Goal: Task Accomplishment & Management: Use online tool/utility

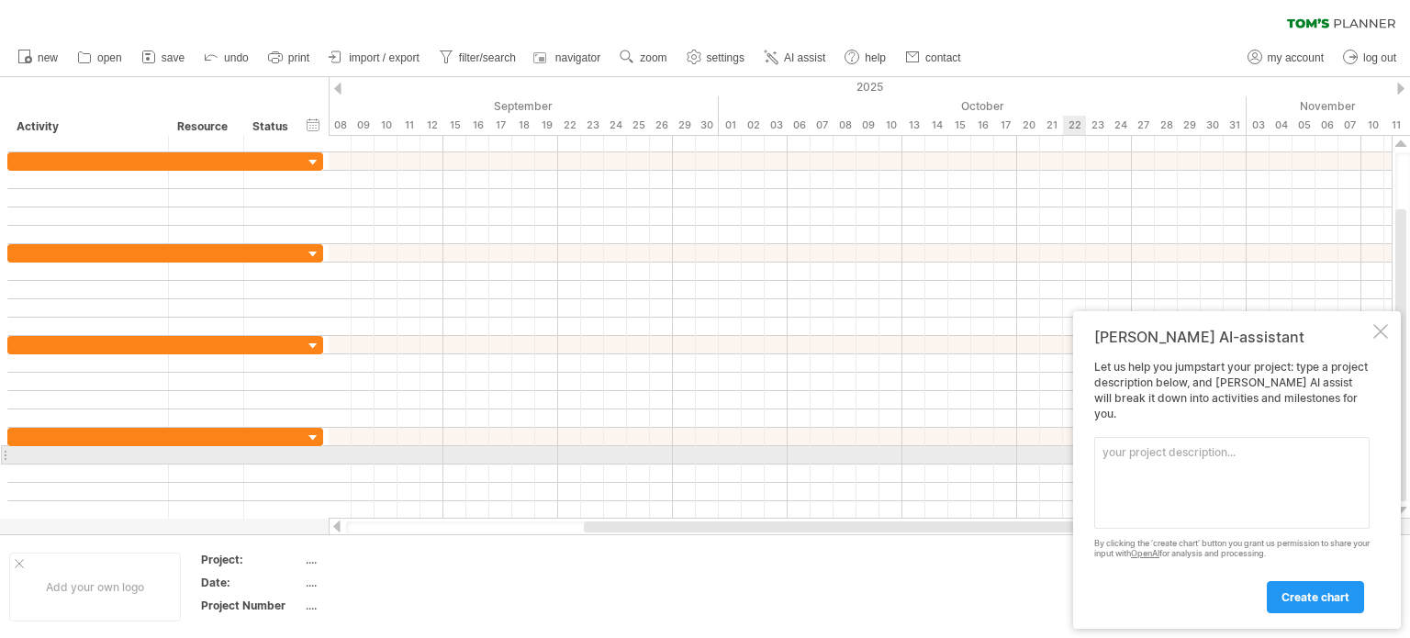
type textarea "t"
click at [1179, 458] on textarea at bounding box center [1231, 483] width 275 height 92
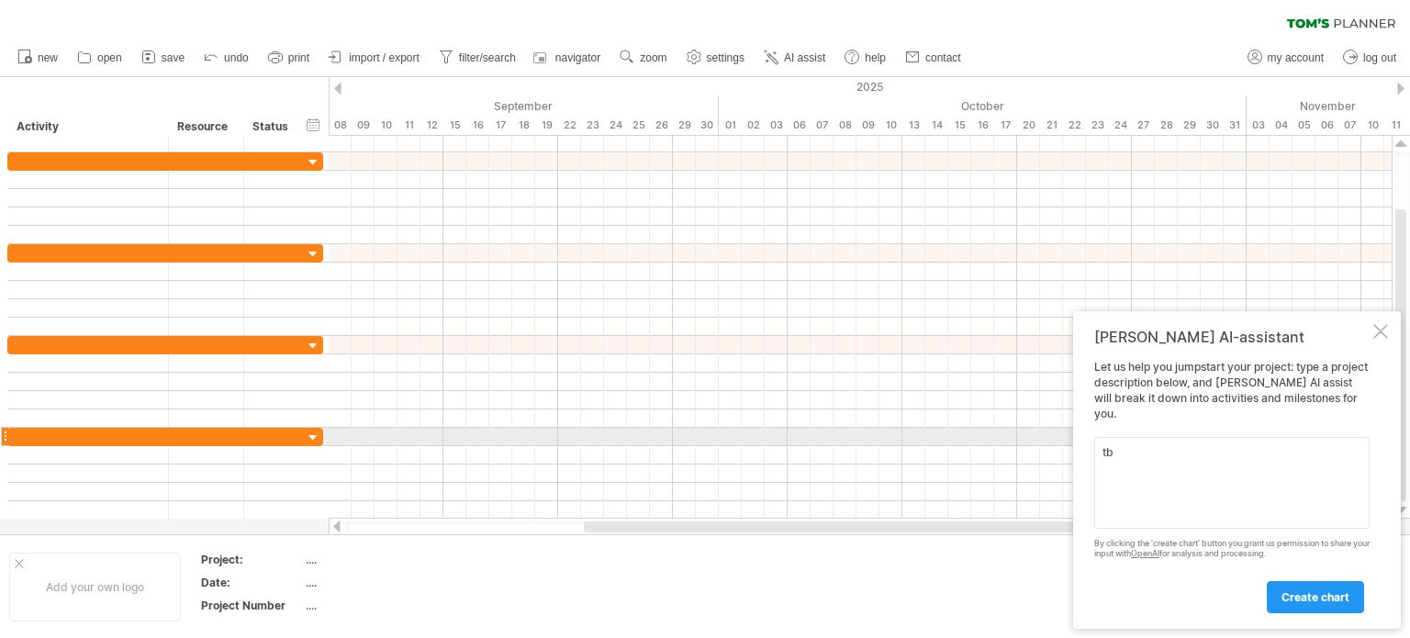
type textarea "t"
type textarea "א"
type textarea "ל"
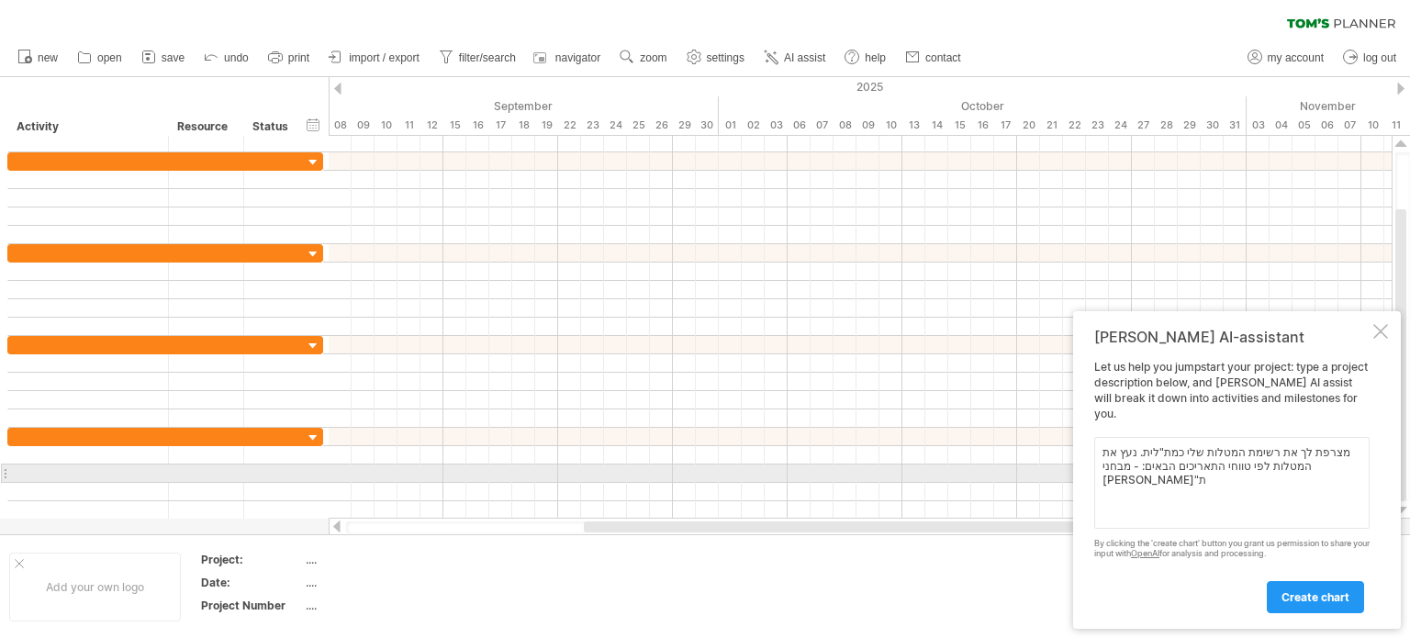
click at [1331, 465] on textarea "מצרפת לך את רשימת המטלות שלי כמת"לית. נעץ את המטלות לפי טווחי התאריכים הבאים: -…" at bounding box center [1231, 483] width 275 height 92
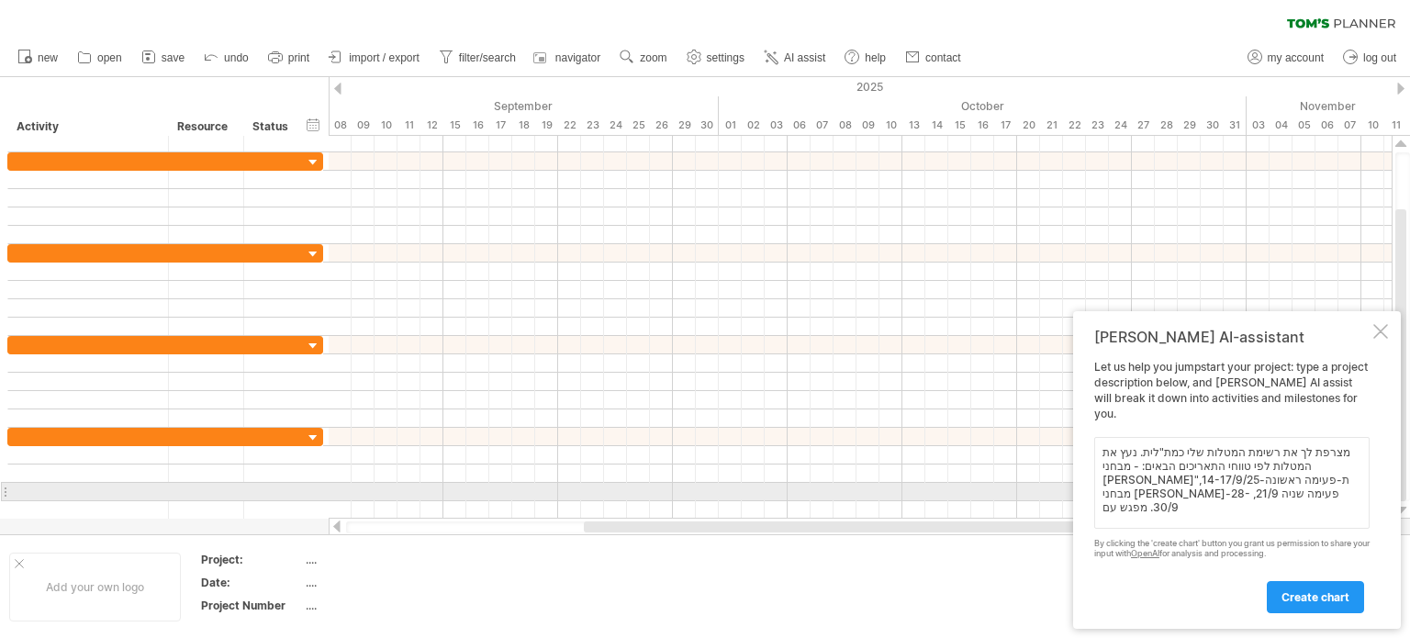
click at [1201, 492] on textarea "מצרפת לך את רשימת המטלות שלי כמת"לית. נעץ את המטלות לפי טווחי התאריכים הבאים: -…" at bounding box center [1231, 483] width 275 height 92
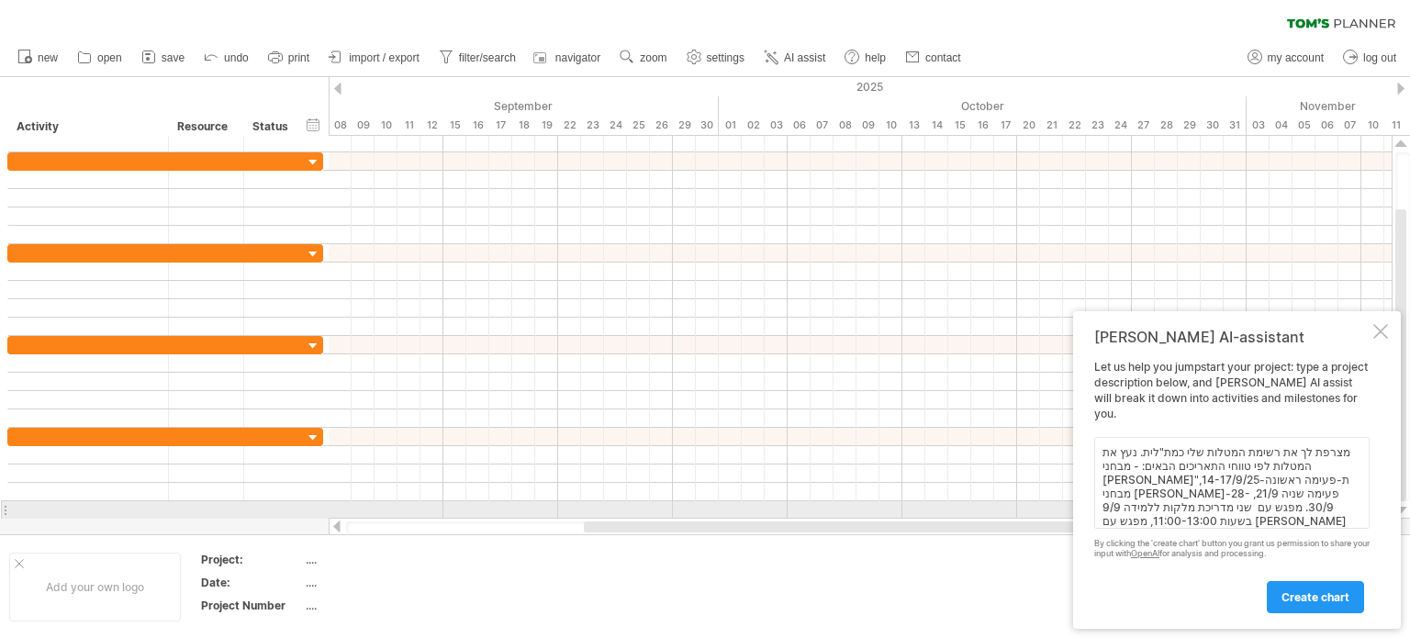
scroll to position [1, 0]
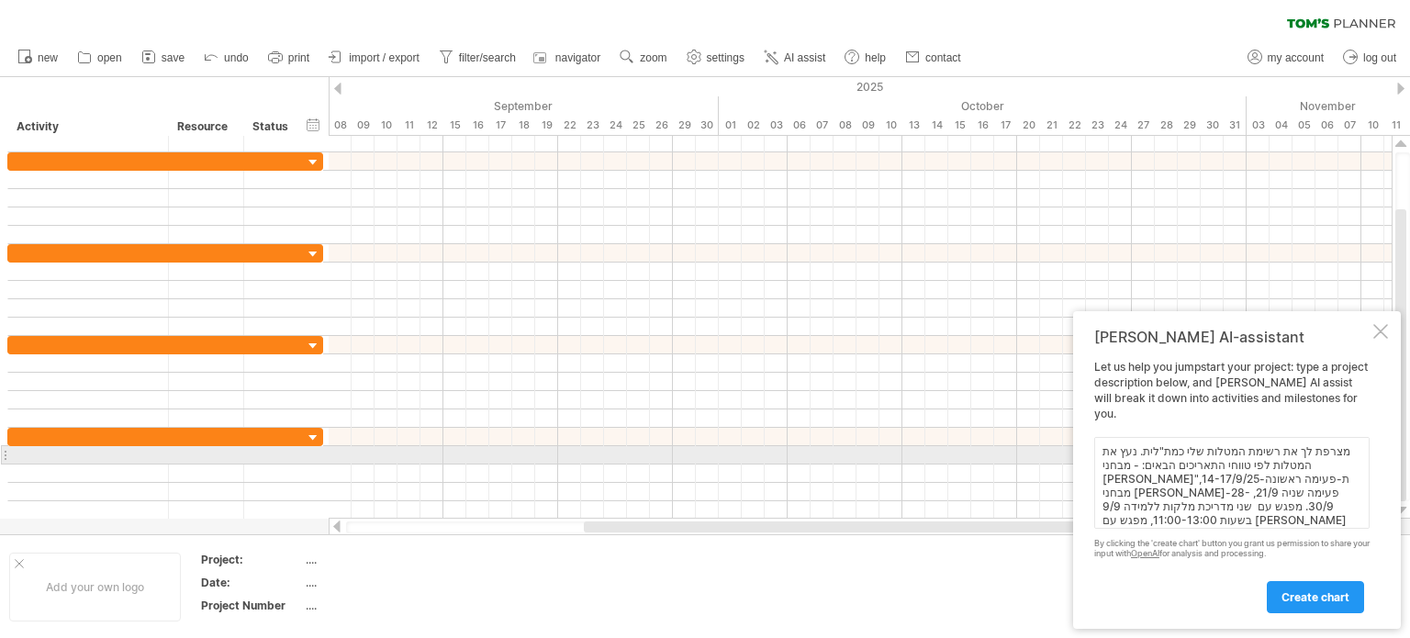
click at [1141, 458] on textarea "מצרפת לך את רשימת המטלות שלי כמת"לית. נעץ את המטלות לפי טווחי התאריכים הבאים: -…" at bounding box center [1231, 483] width 275 height 92
click at [1139, 451] on textarea "מצרפת לך את רשימת המטלות שלי כמת"לית. נעץ את המטלות לפי טווחי התאריכים הבאים: -…" at bounding box center [1231, 483] width 275 height 92
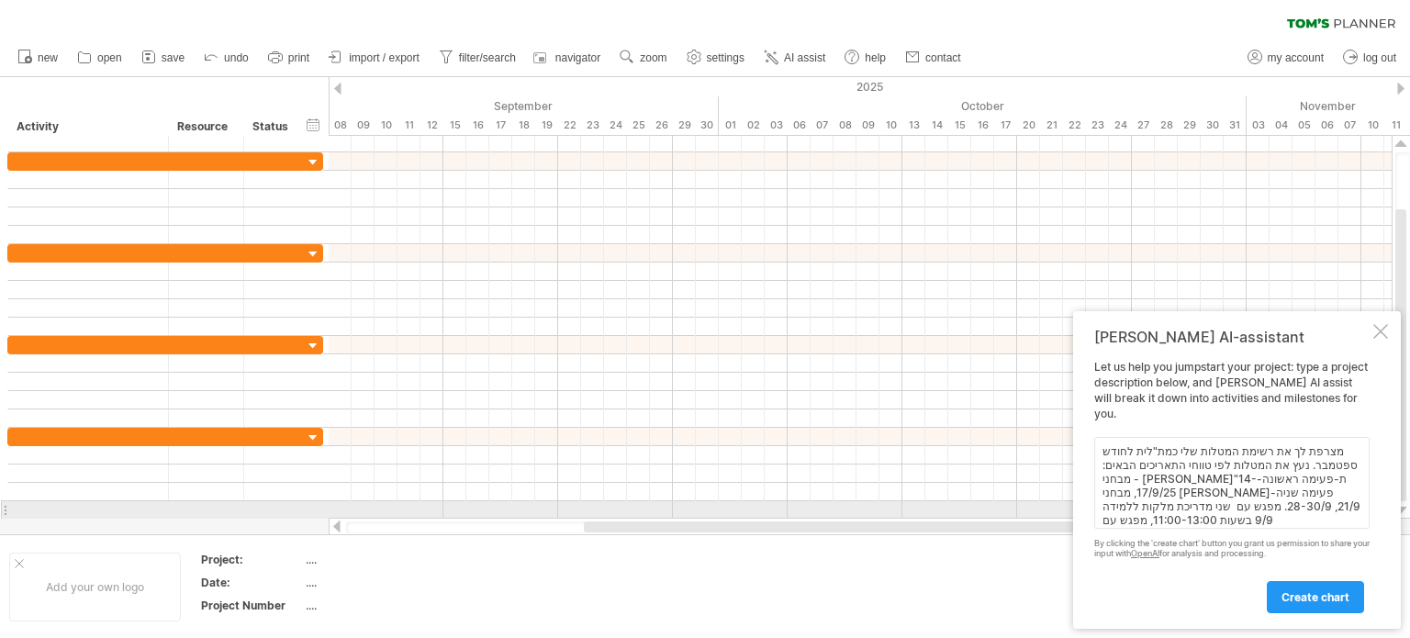
click at [1347, 517] on textarea "מצרפת לך את רשימת המטלות שלי כמת"לית לחודש ספטמבר. נעץ את המטלות לפי טווחי התאר…" at bounding box center [1231, 483] width 275 height 92
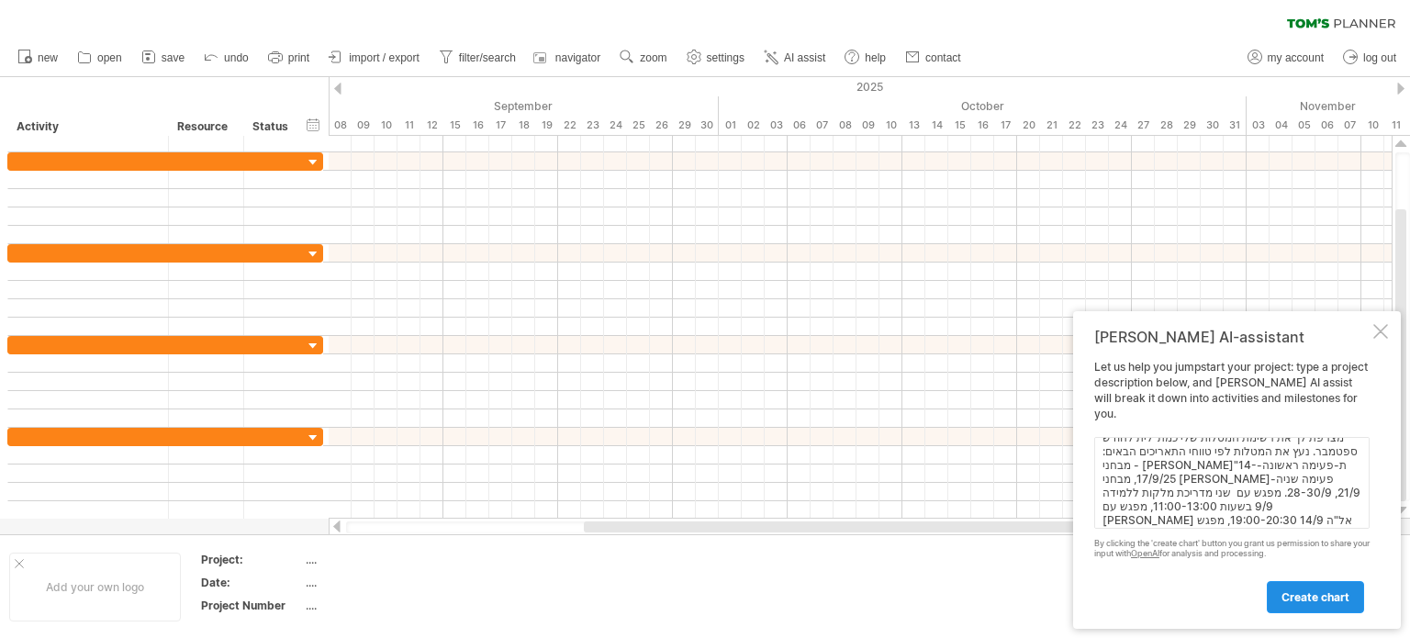
type textarea "מצרפת לך את רשימת המטלות שלי כמת"לית לחודש ספטמבר. נעץ את המטלות לפי טווחי התאר…"
click at [1289, 601] on span "create chart" at bounding box center [1316, 597] width 68 height 14
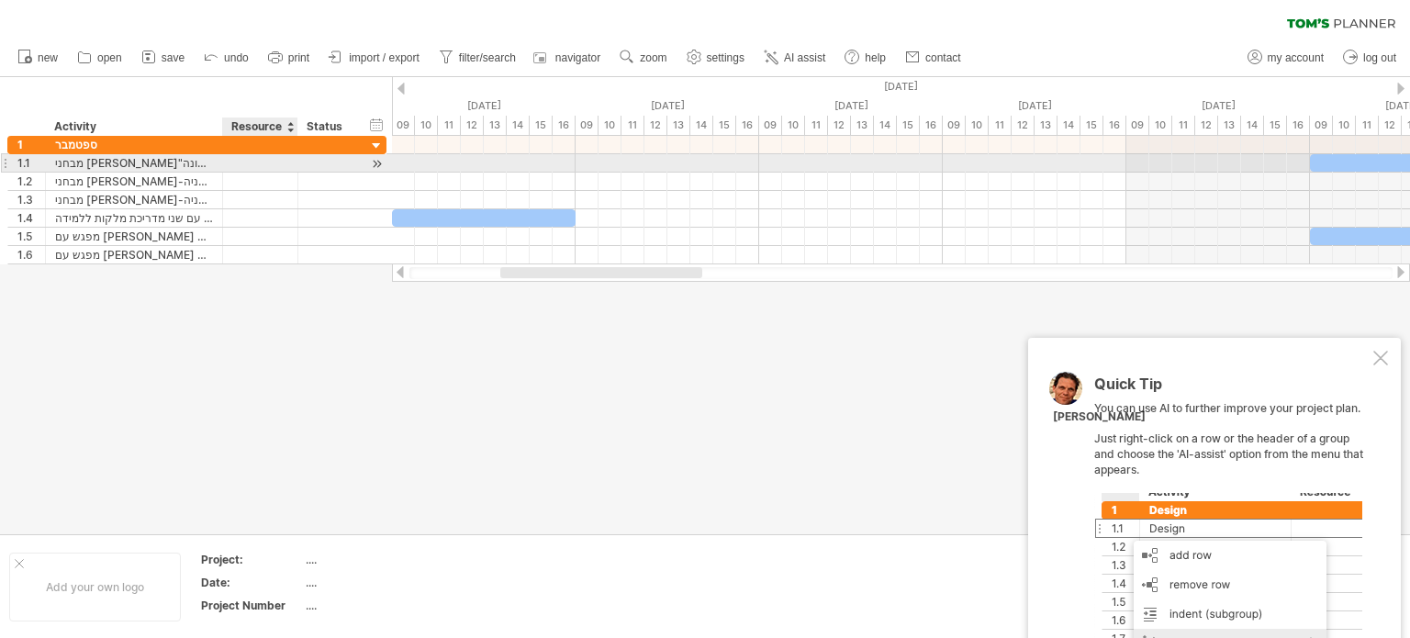
click at [267, 162] on div at bounding box center [260, 162] width 56 height 17
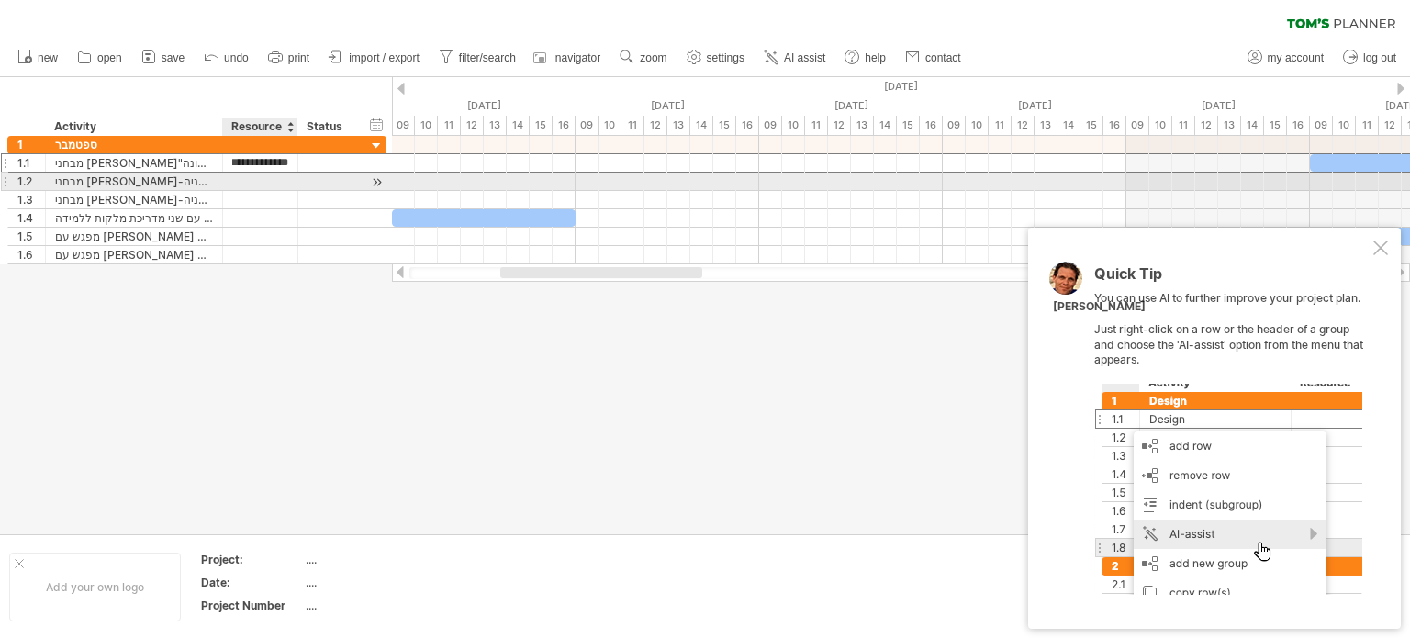
scroll to position [0, 7]
type input "**********"
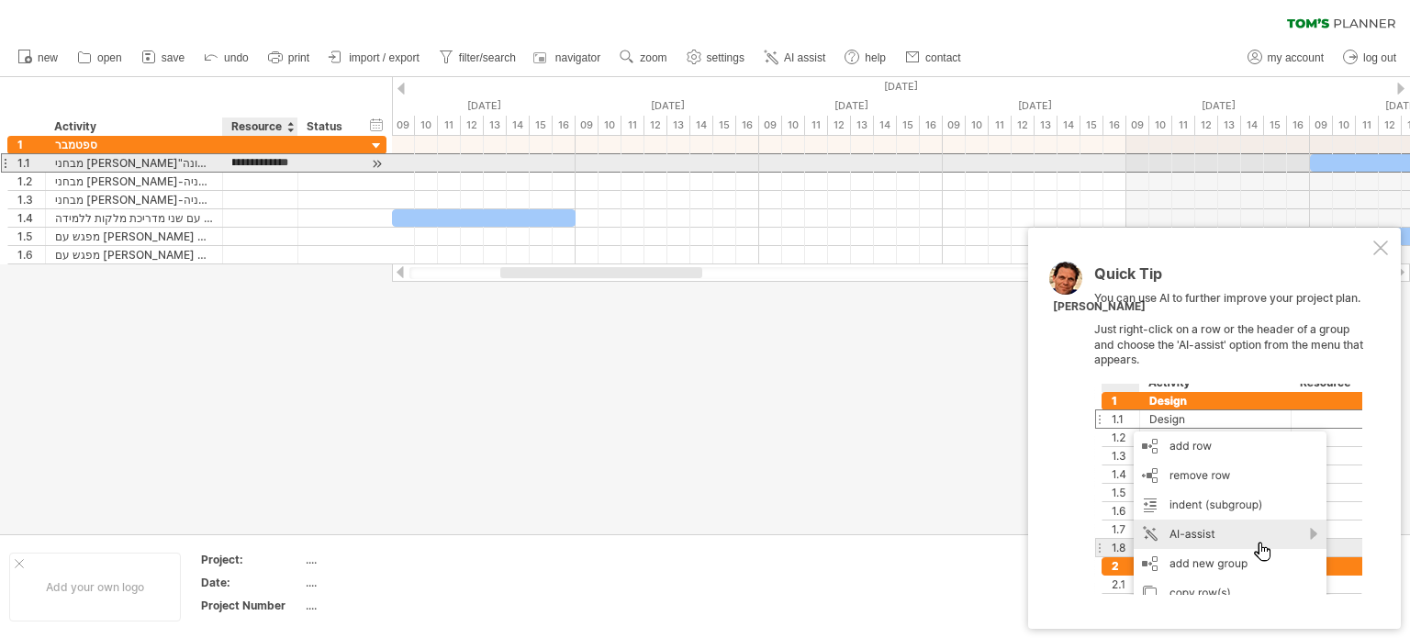
click at [266, 168] on input "**********" at bounding box center [260, 162] width 56 height 17
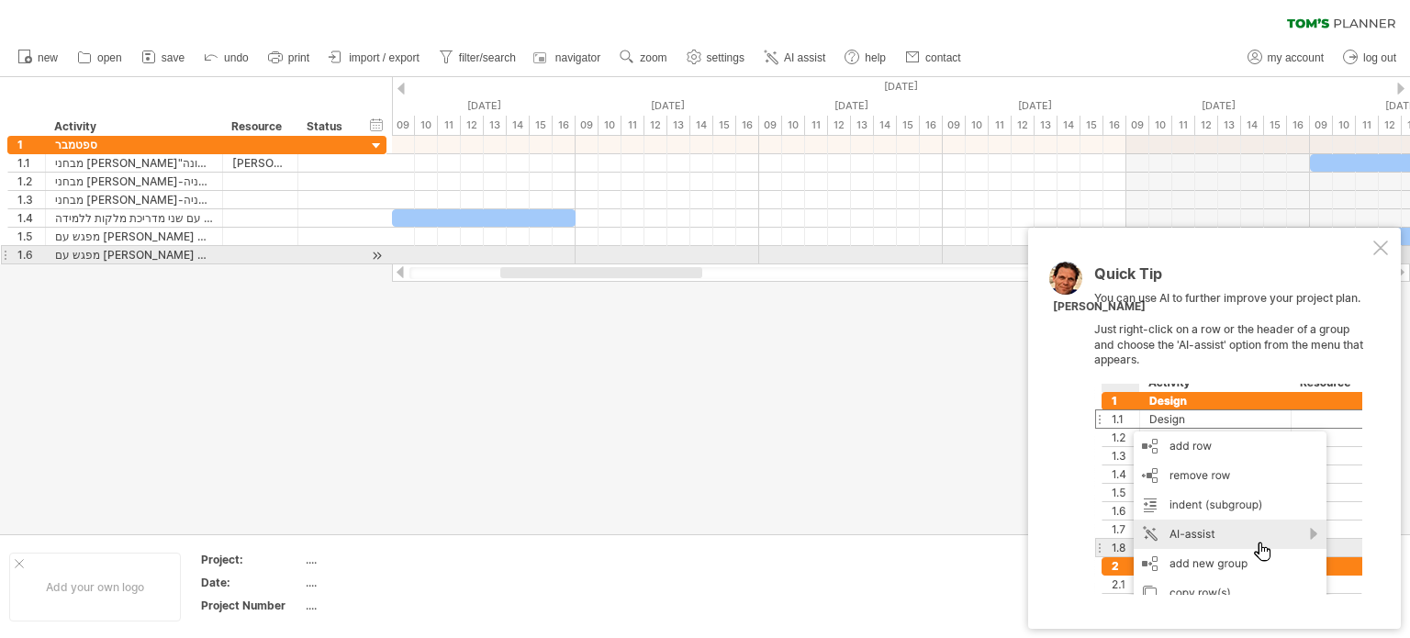
click at [1379, 252] on div at bounding box center [1380, 248] width 15 height 15
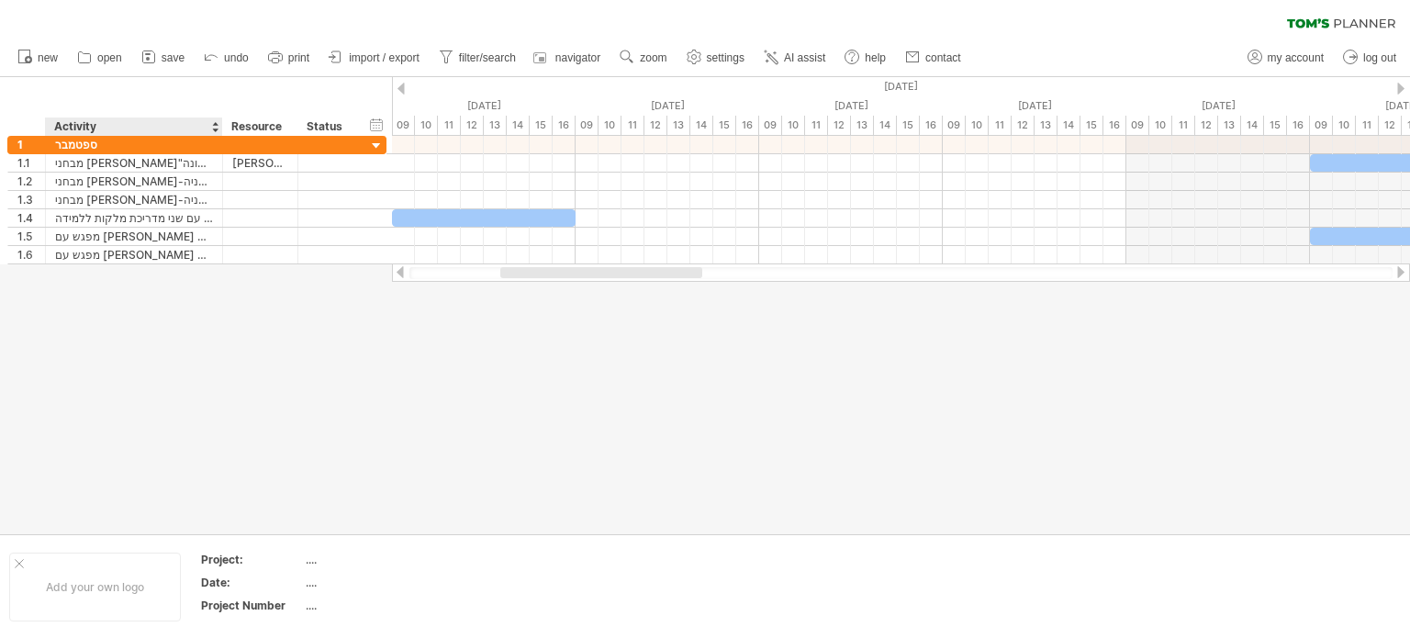
click at [214, 126] on div at bounding box center [214, 127] width 7 height 18
click at [212, 133] on div at bounding box center [214, 127] width 7 height 18
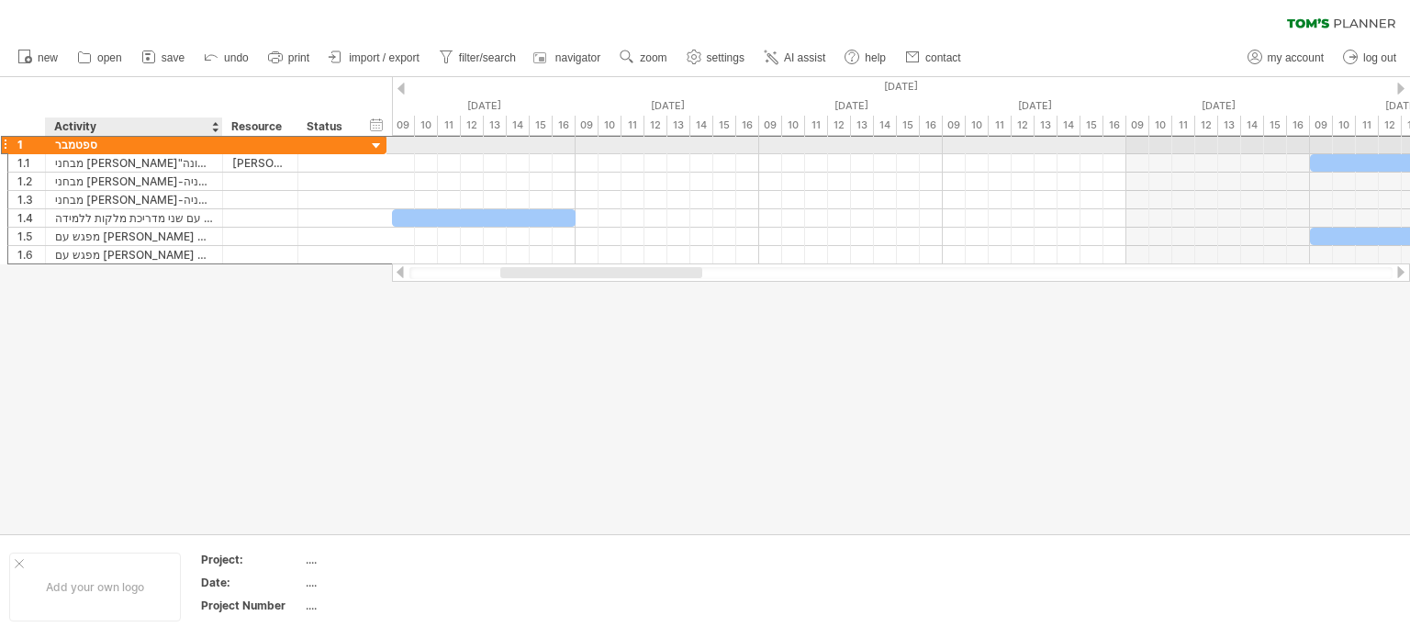
click at [185, 142] on div "ספטמבר" at bounding box center [134, 144] width 158 height 17
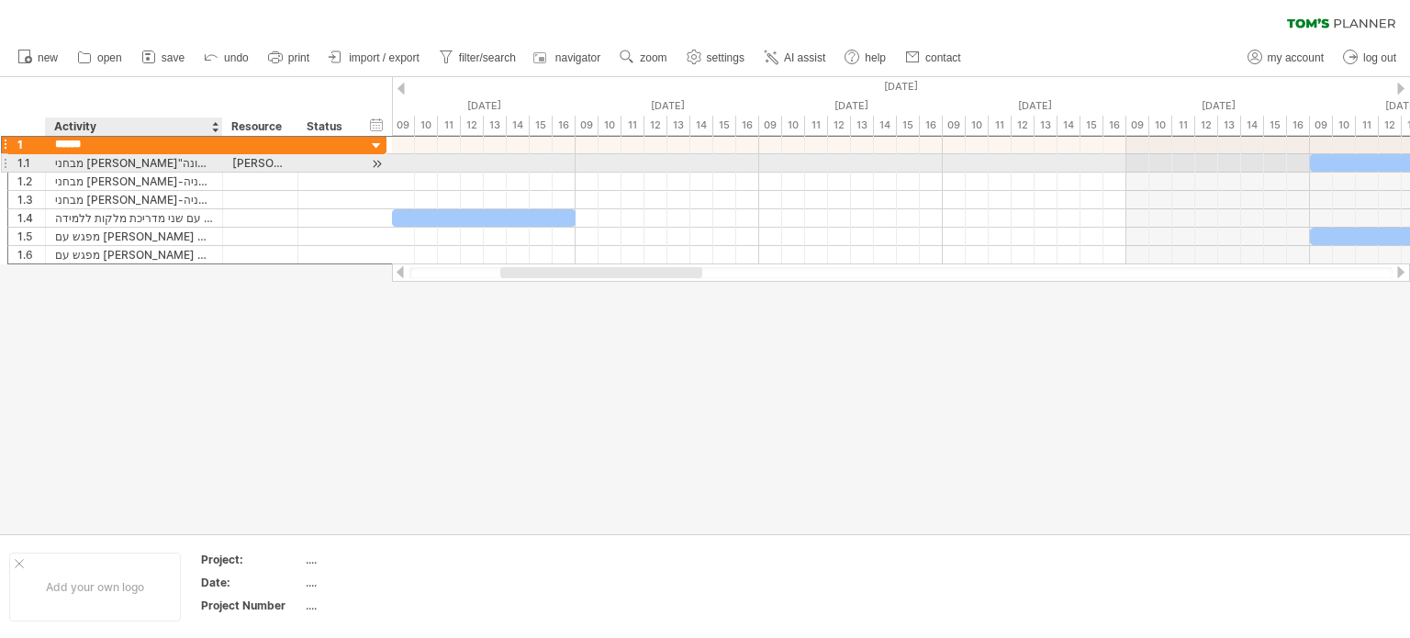
click at [67, 155] on div "מבחני [PERSON_NAME]"ת-פעימה ראשונה" at bounding box center [134, 162] width 158 height 17
click at [73, 161] on input "**********" at bounding box center [134, 162] width 158 height 17
click at [1, 168] on div at bounding box center [4, 162] width 7 height 19
click at [6, 163] on div at bounding box center [4, 162] width 7 height 19
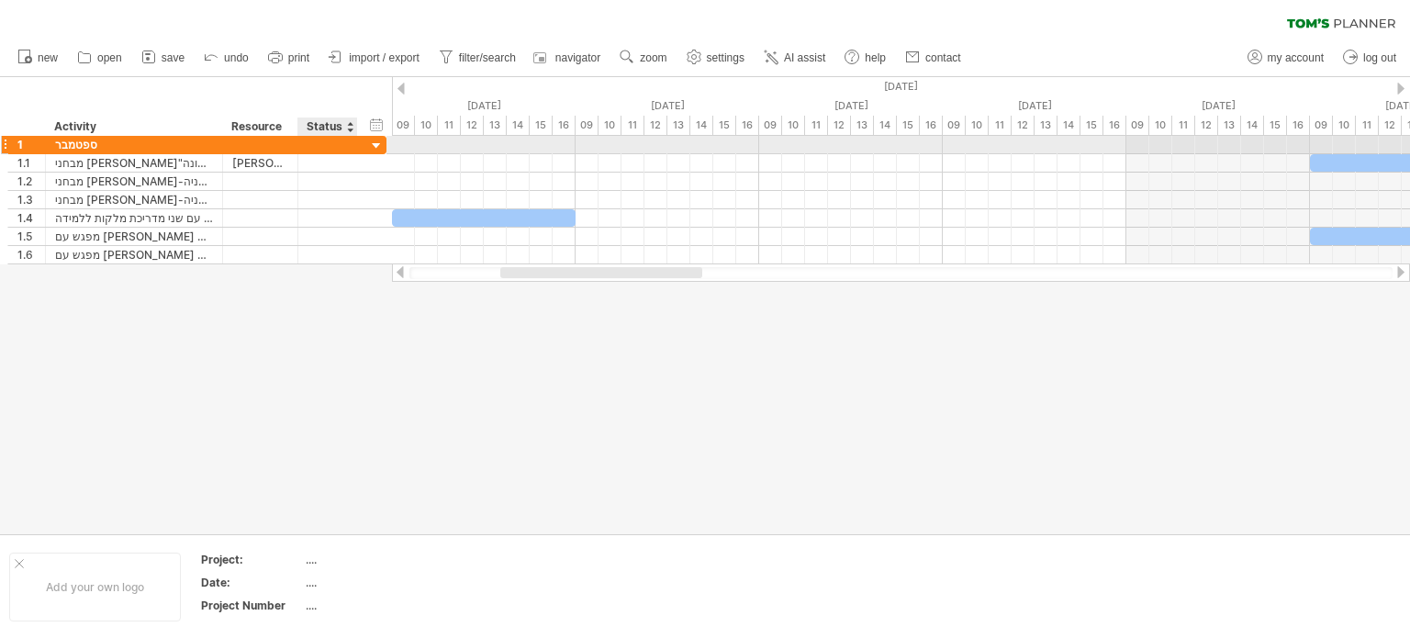
click at [376, 148] on div at bounding box center [376, 146] width 17 height 17
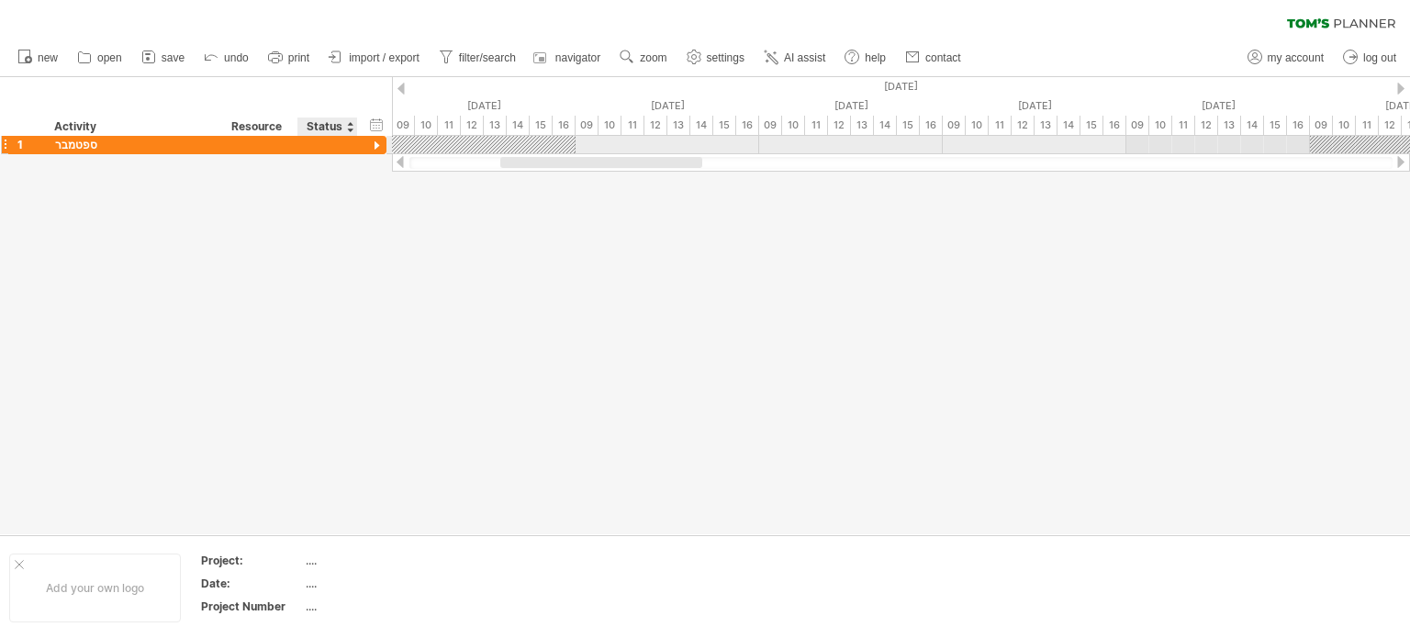
click at [376, 148] on div at bounding box center [376, 146] width 17 height 17
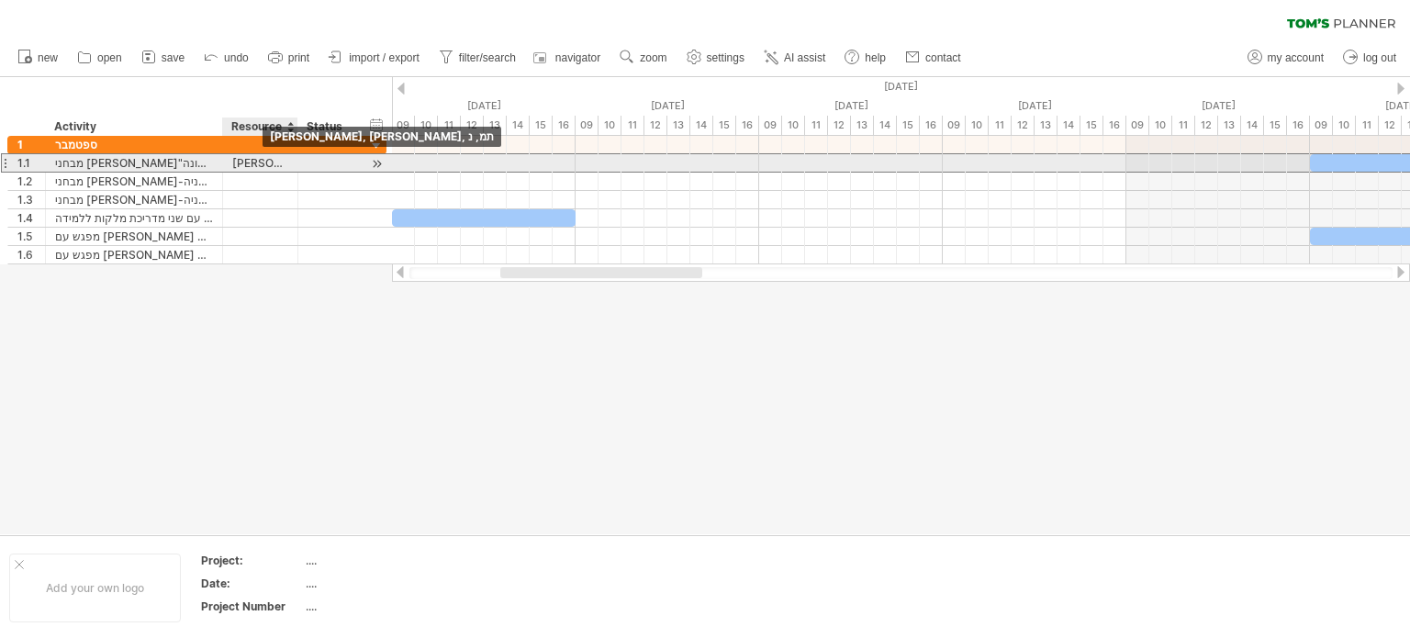
click at [264, 162] on div "[PERSON_NAME], [PERSON_NAME], תמ, נ" at bounding box center [260, 162] width 56 height 17
click at [275, 162] on input "**********" at bounding box center [260, 162] width 56 height 17
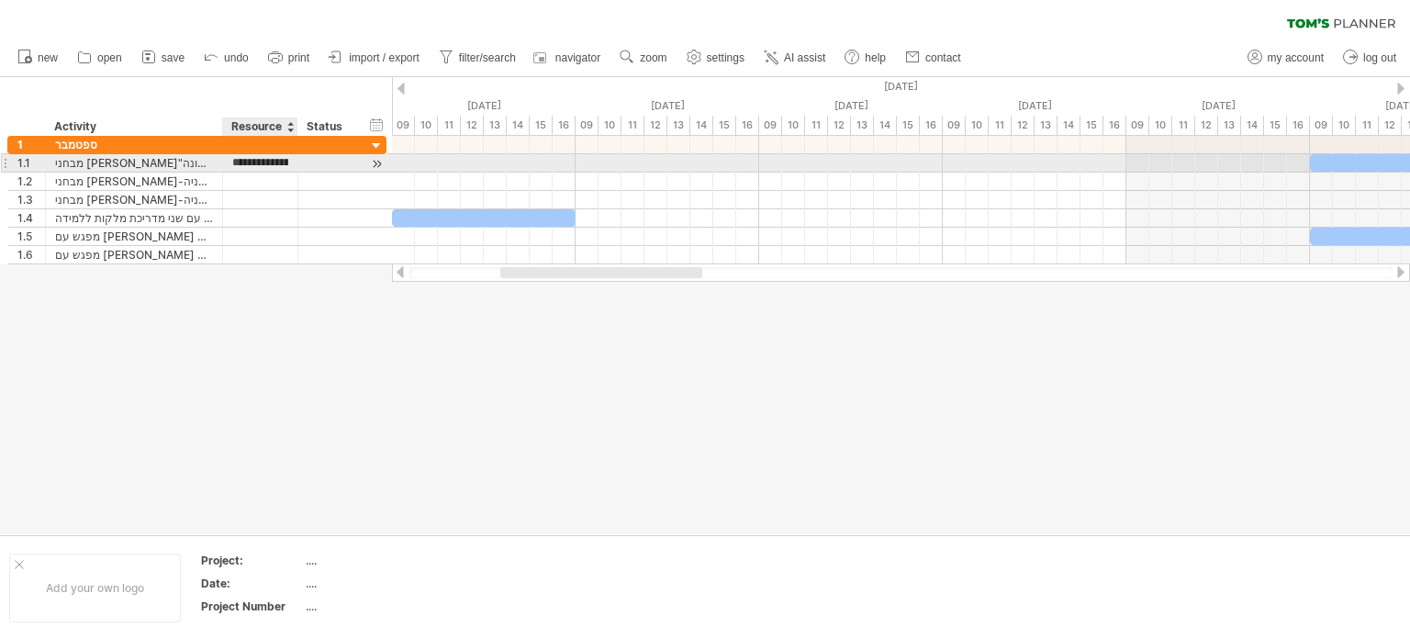
click at [275, 162] on input "**********" at bounding box center [260, 162] width 56 height 17
type input "**********"
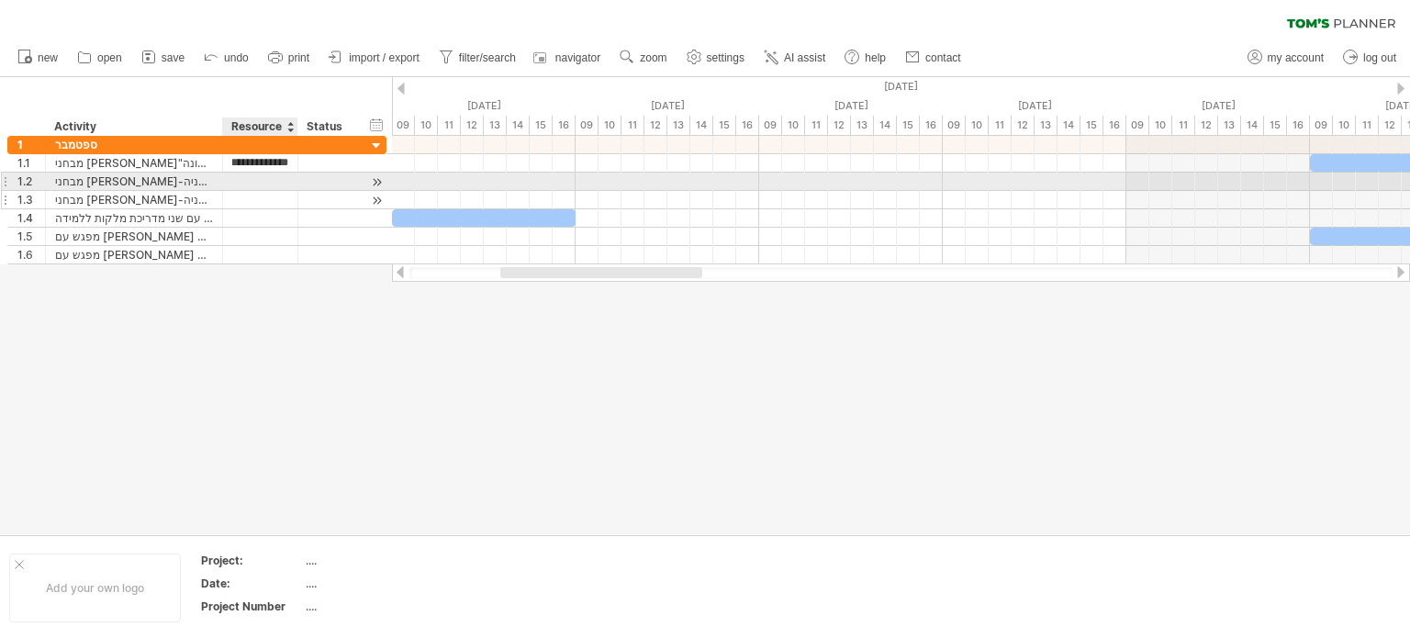
click at [270, 194] on div at bounding box center [260, 199] width 56 height 17
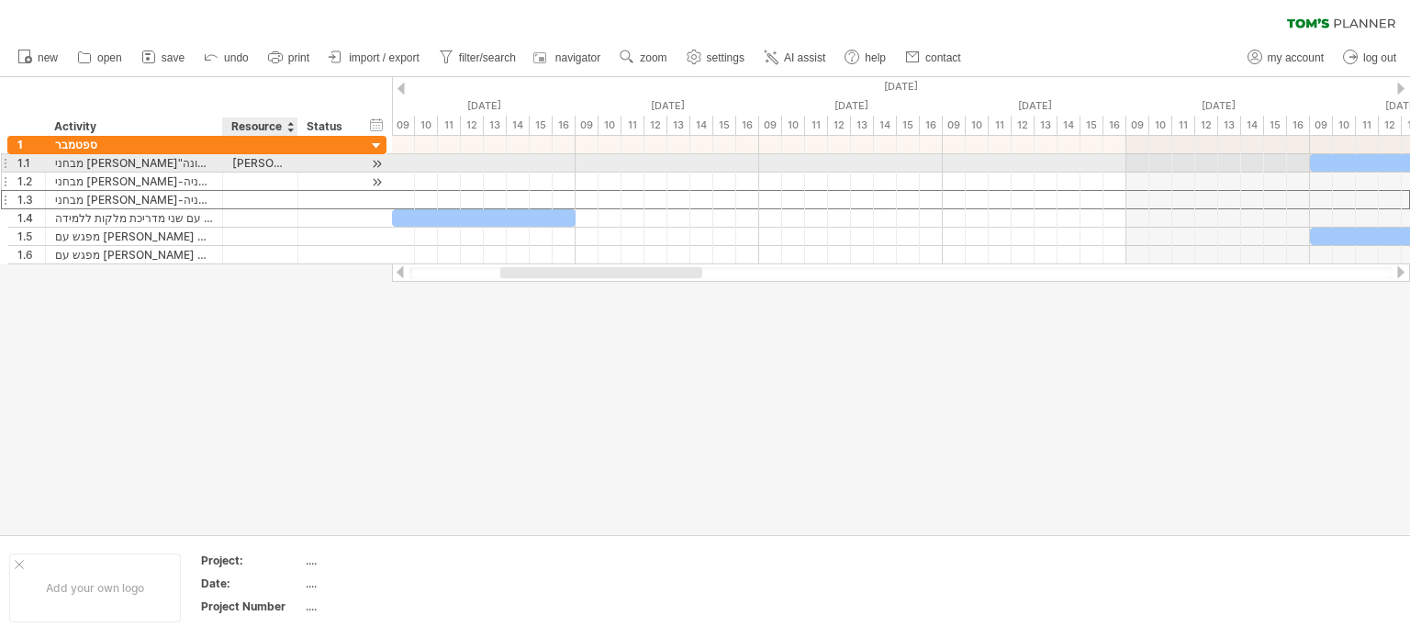
click at [272, 173] on div at bounding box center [260, 181] width 56 height 17
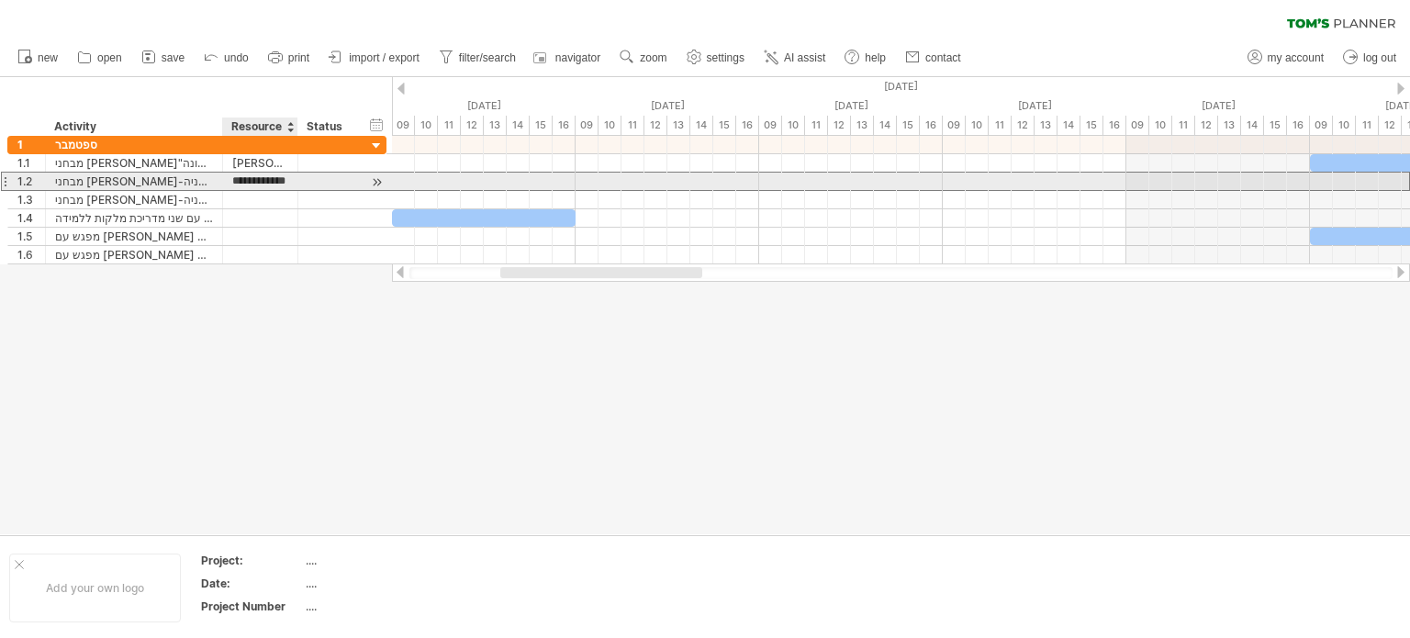
type input "**********"
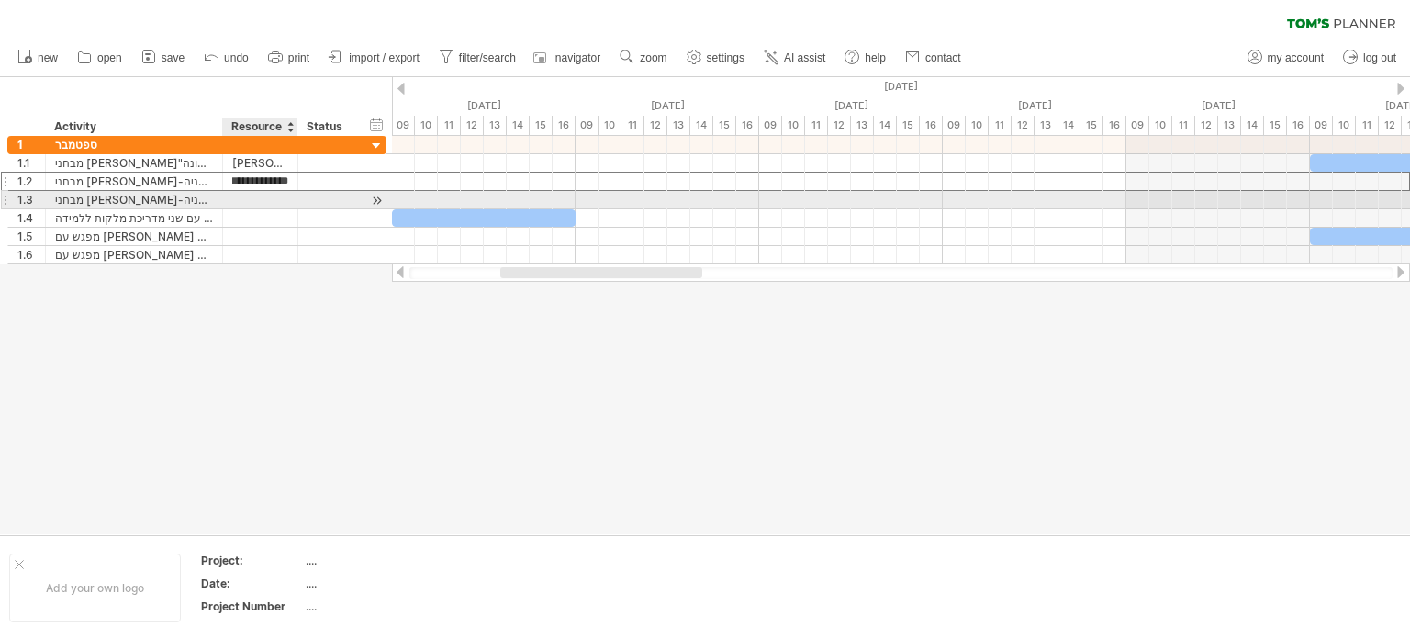
click at [263, 204] on div at bounding box center [260, 199] width 56 height 17
type input "**********"
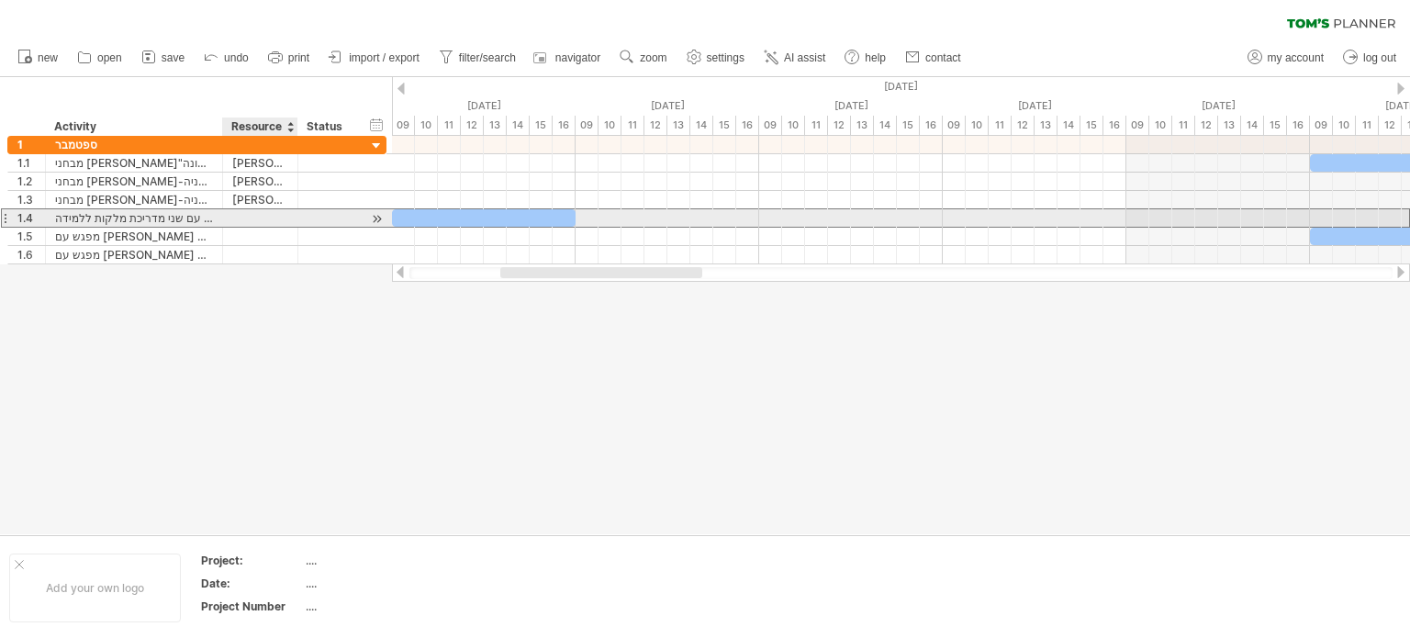
click at [279, 217] on div at bounding box center [260, 217] width 56 height 17
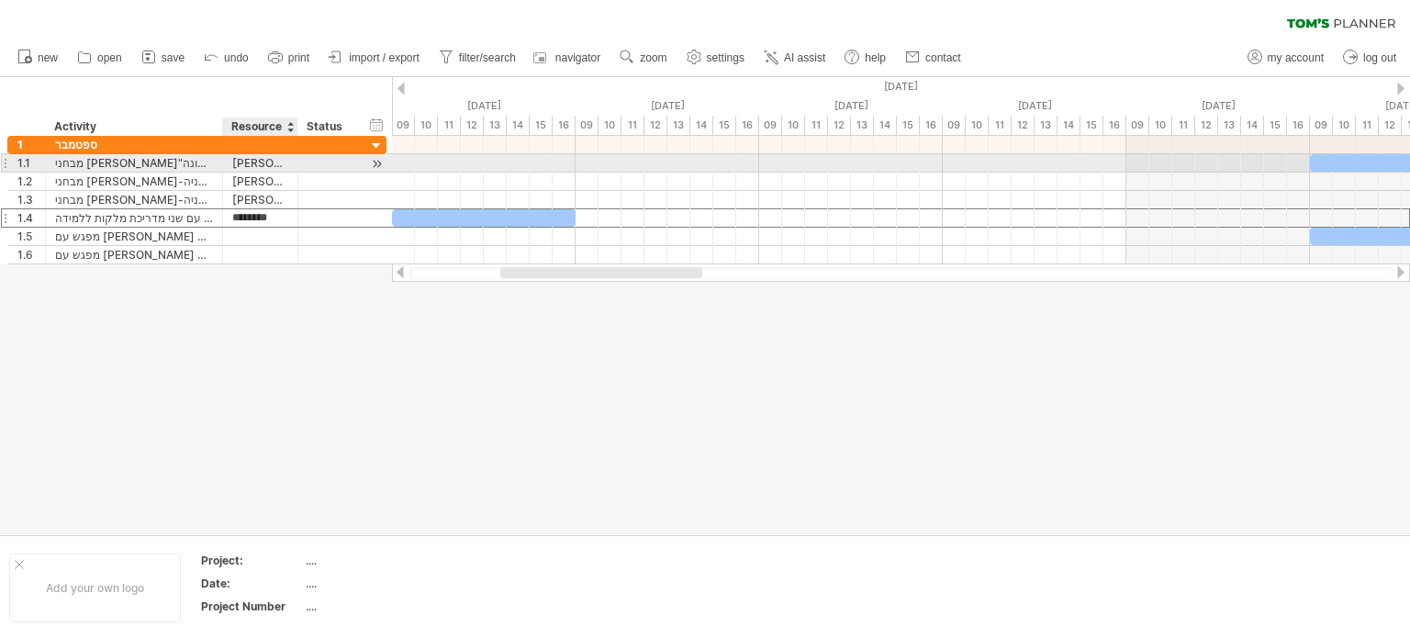
type input "*********"
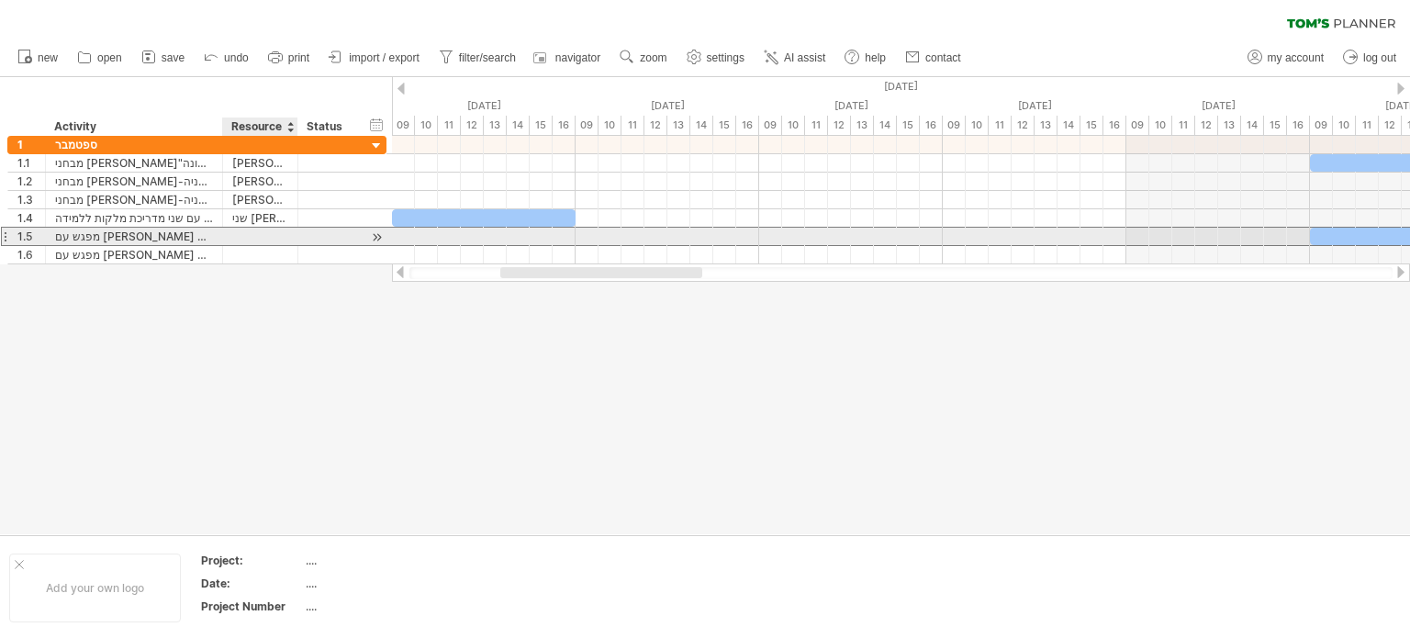
click at [273, 230] on div at bounding box center [260, 236] width 56 height 17
type input "*******"
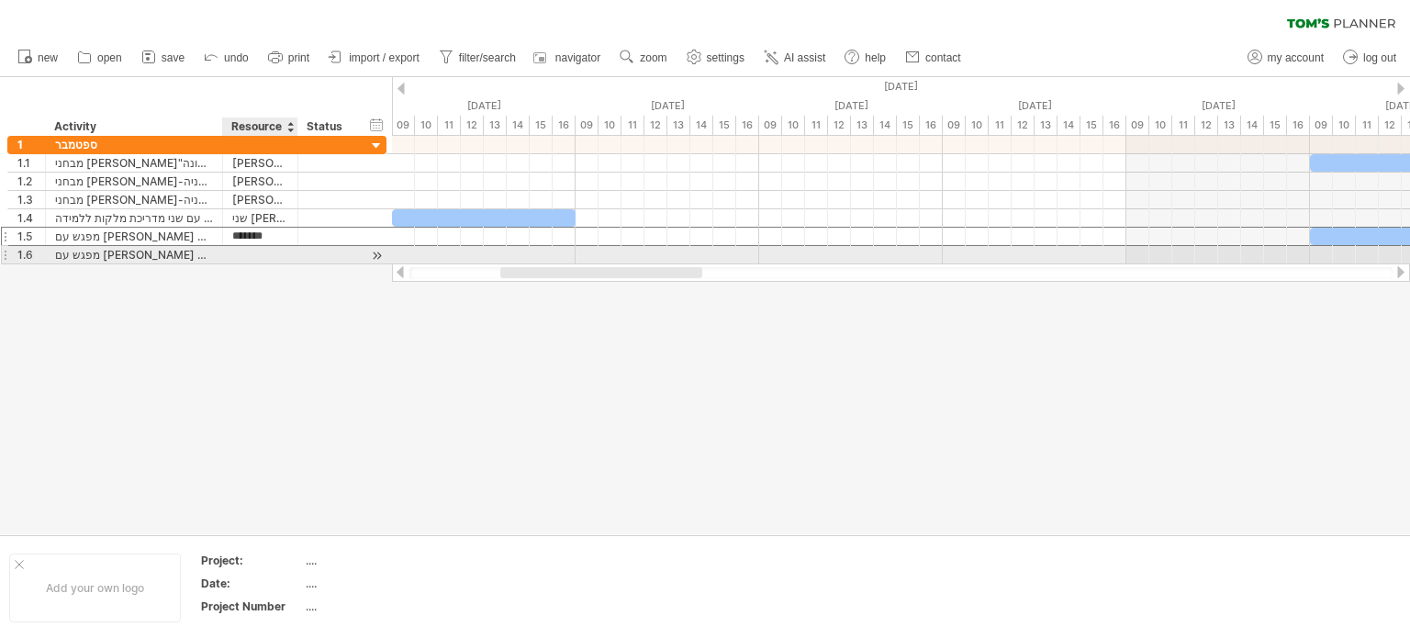
click at [267, 254] on div at bounding box center [260, 254] width 56 height 17
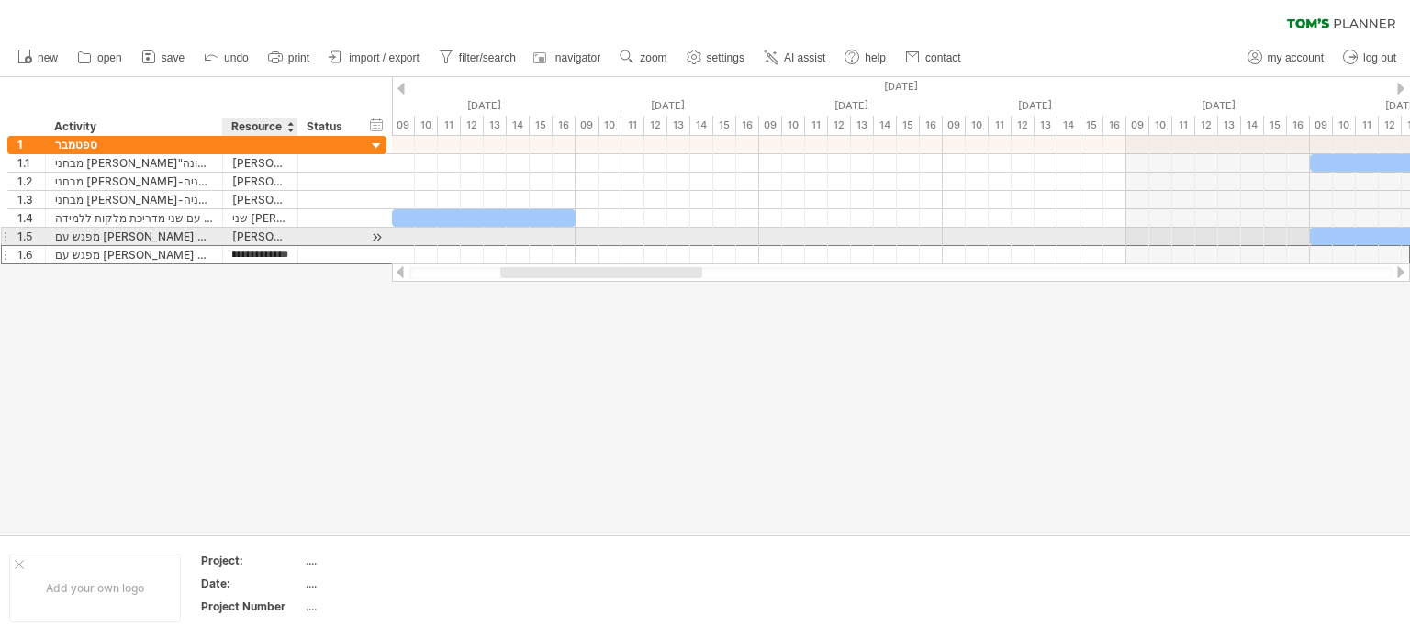
type input "**********"
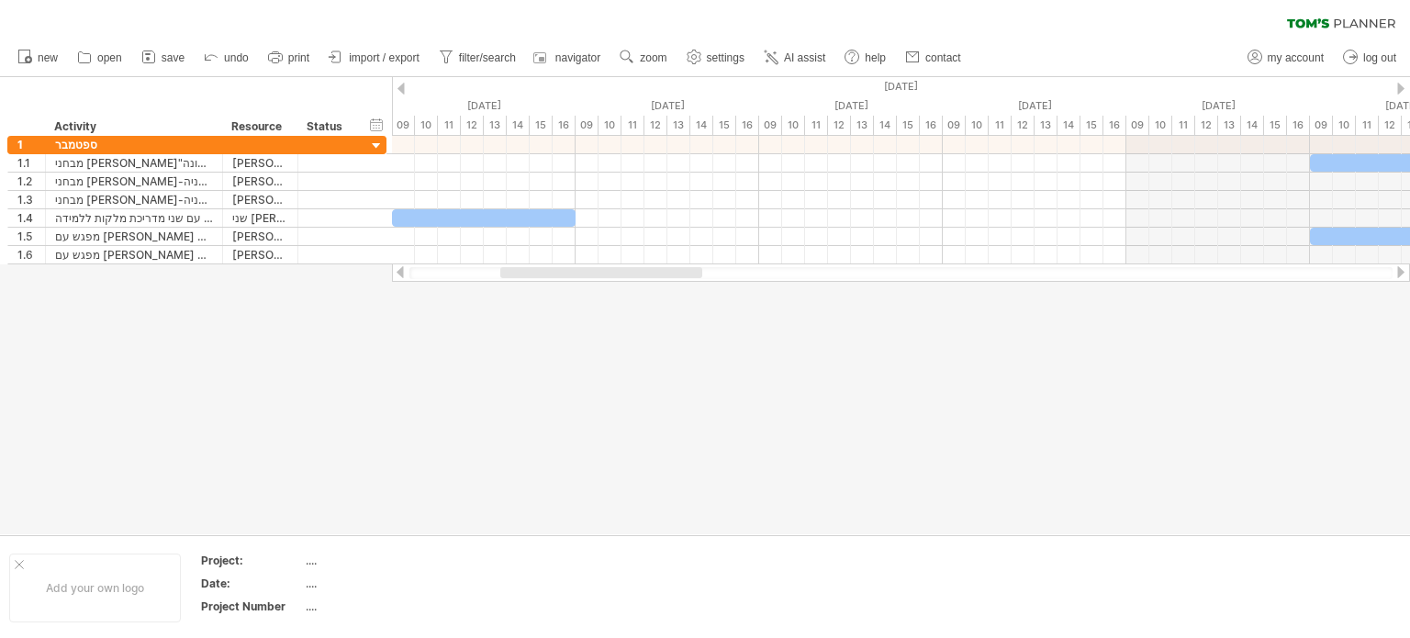
click at [438, 355] on div at bounding box center [705, 305] width 1410 height 457
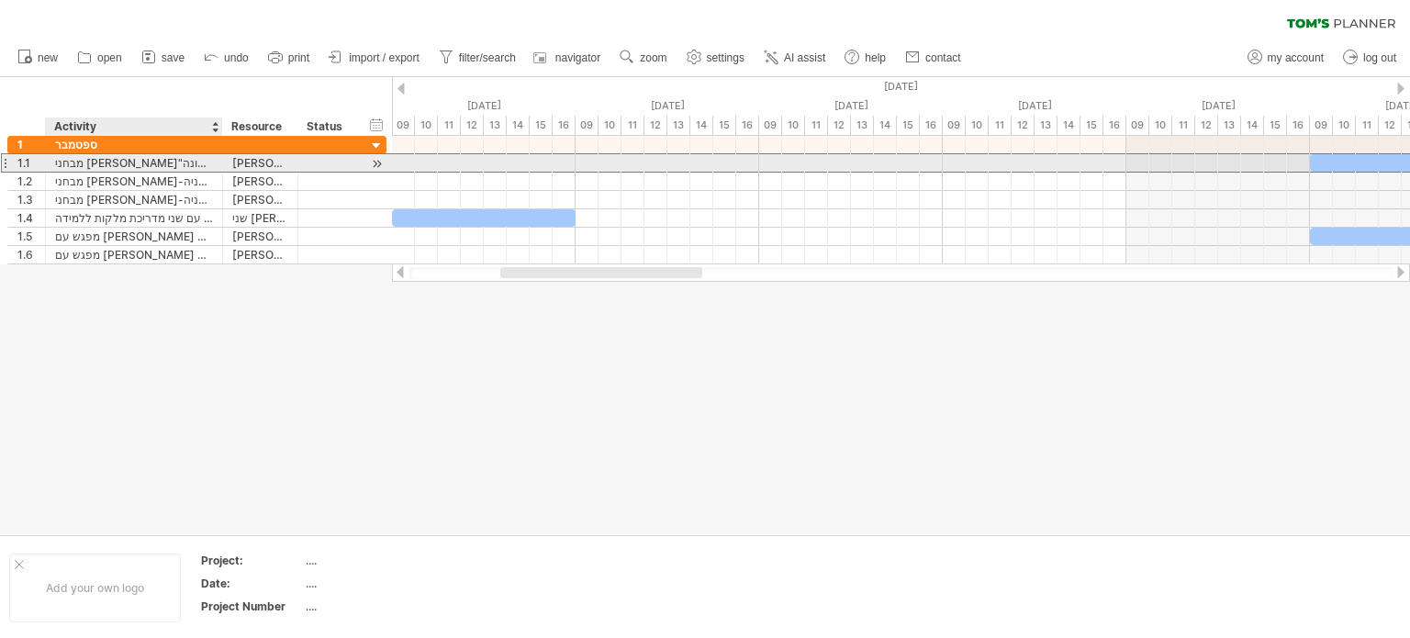
click at [206, 168] on div "מבחני [PERSON_NAME]"ת-פעימה ראשונה" at bounding box center [134, 162] width 158 height 17
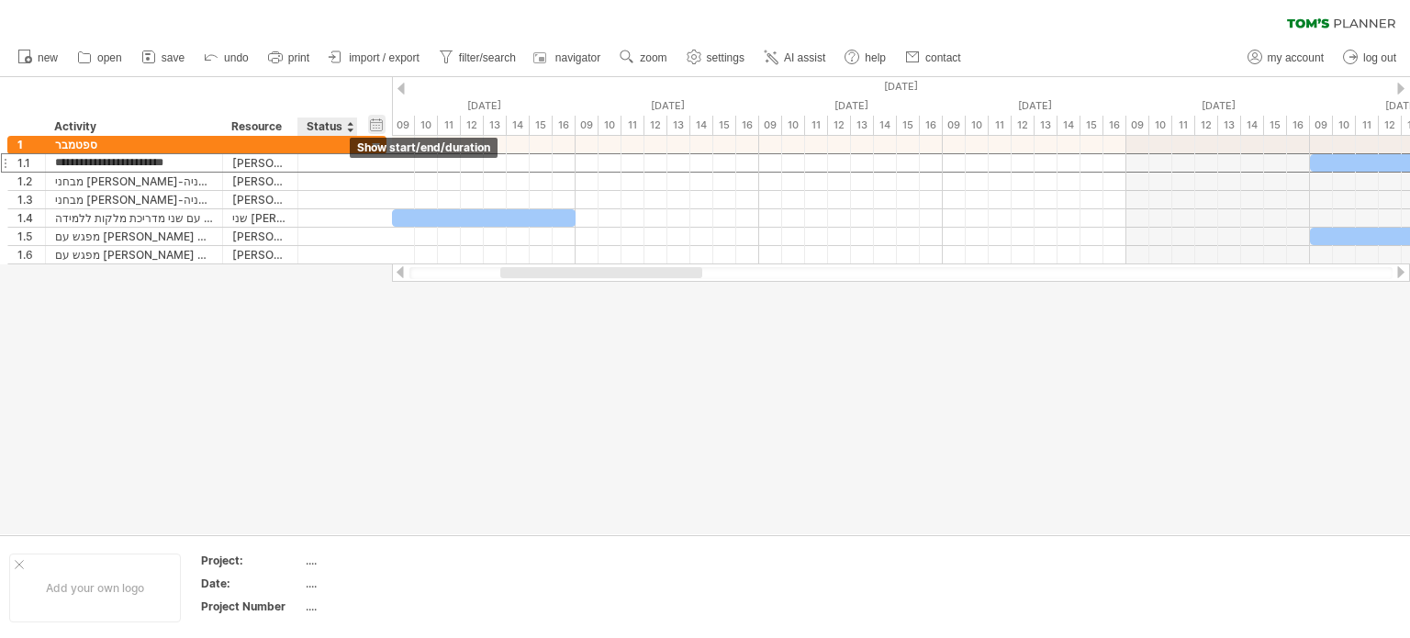
click at [375, 128] on div "hide start/end/duration show start/end/duration" at bounding box center [376, 124] width 17 height 19
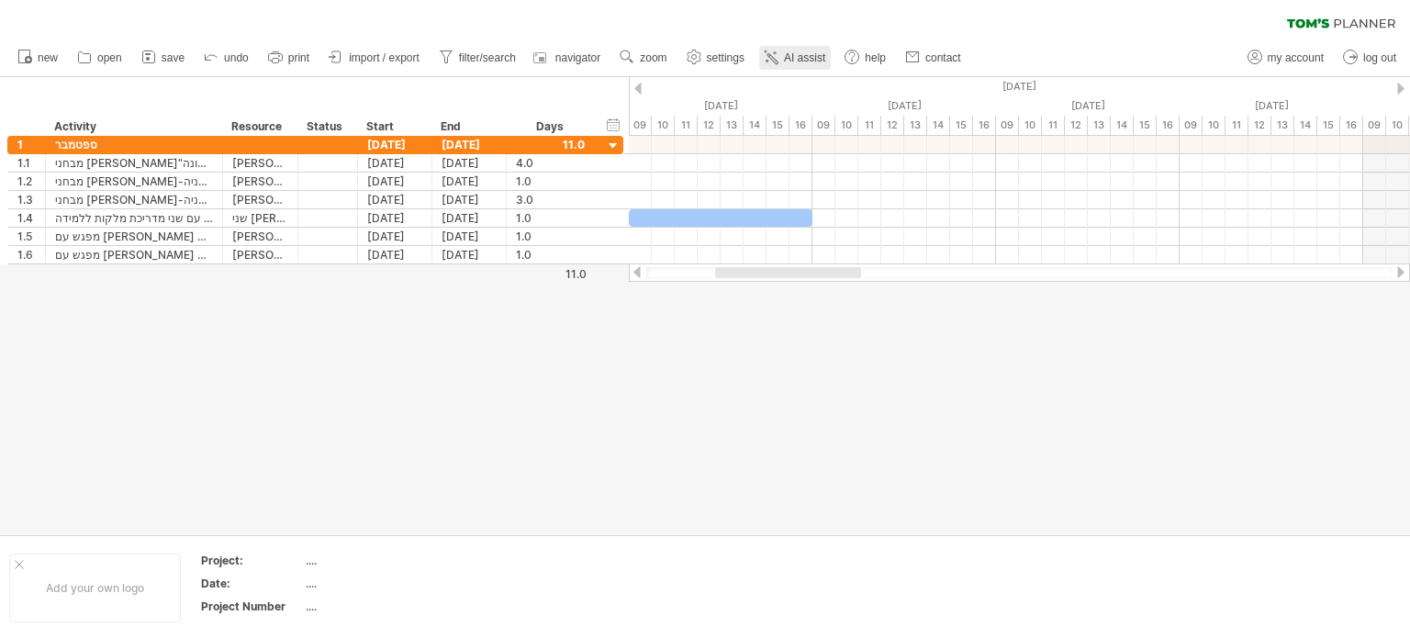
click at [810, 59] on span "AI assist" at bounding box center [804, 57] width 41 height 13
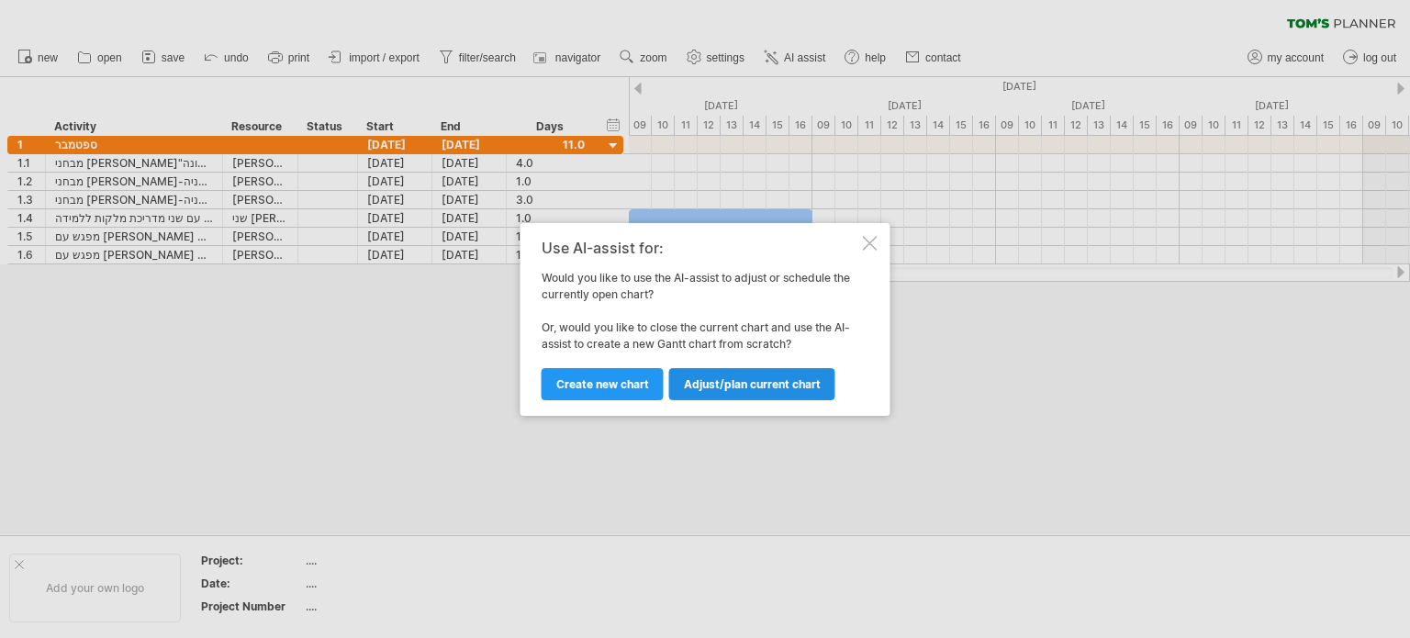
click at [717, 383] on span "Adjust/plan current chart" at bounding box center [752, 384] width 137 height 14
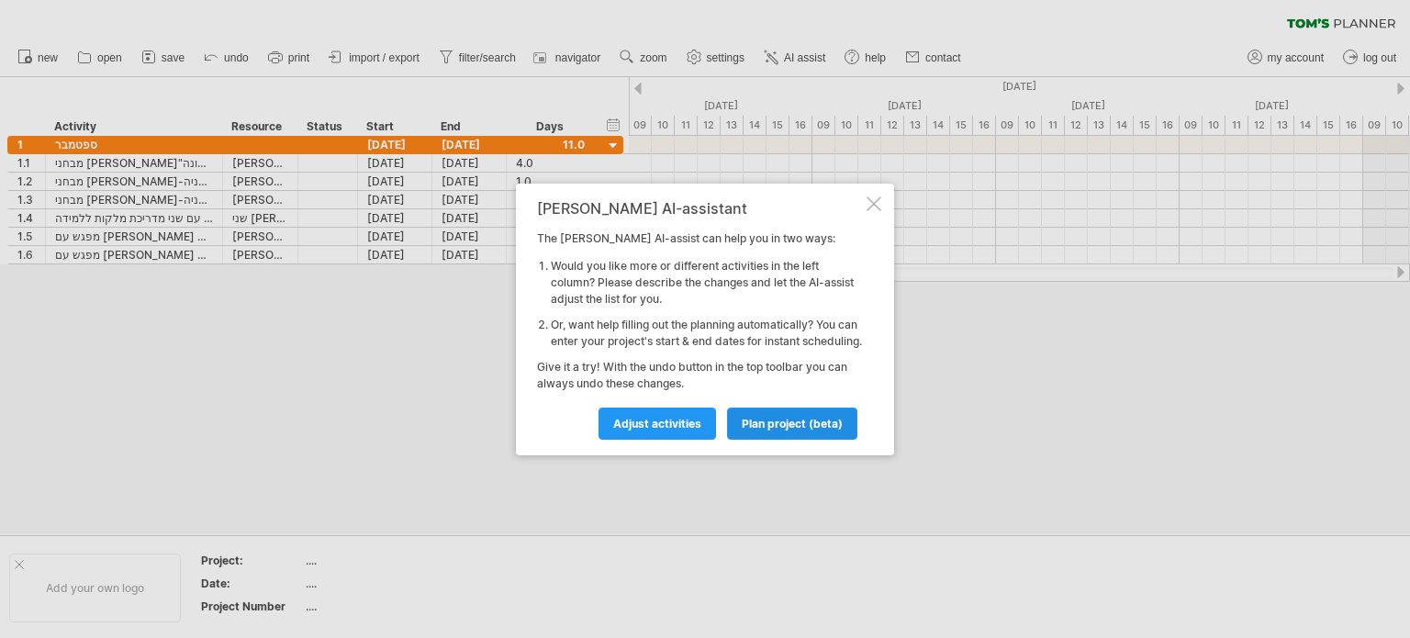
click at [773, 431] on span "plan project (beta)" at bounding box center [792, 424] width 101 height 14
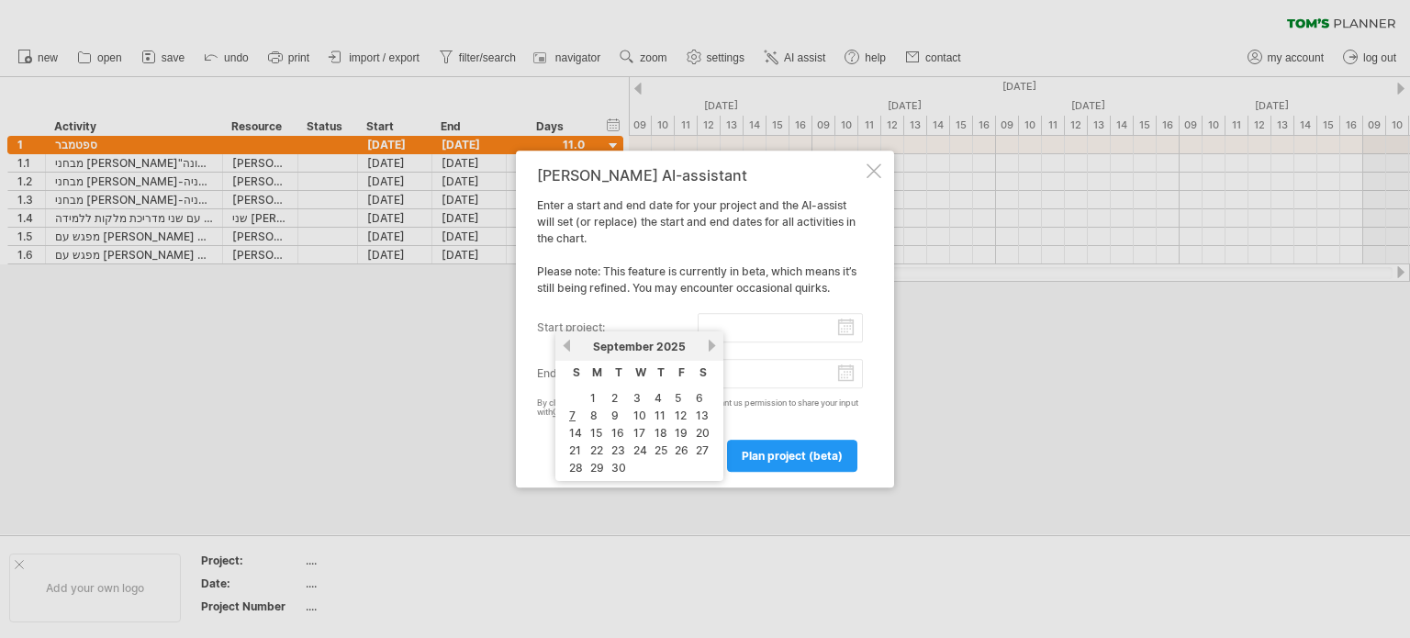
click at [852, 324] on input "start project:" at bounding box center [781, 327] width 166 height 29
click at [572, 416] on link "7" at bounding box center [572, 415] width 10 height 17
type input "********"
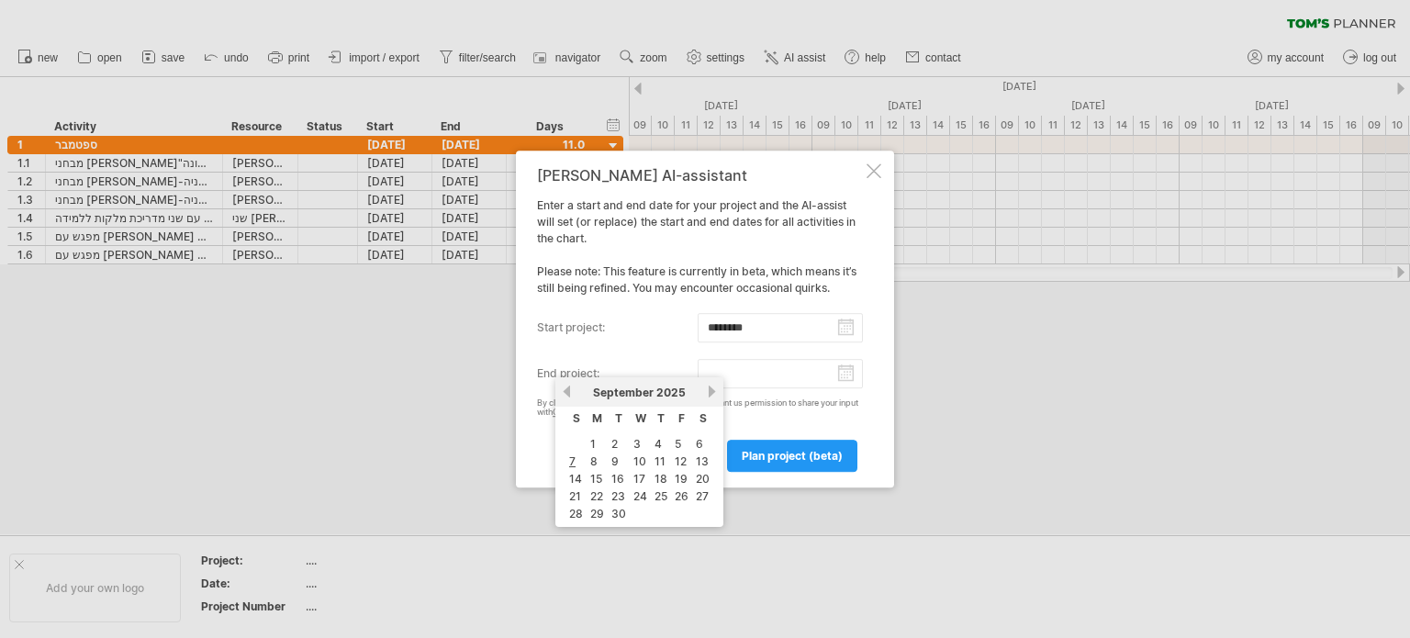
click at [848, 377] on input "end project:" at bounding box center [781, 373] width 166 height 29
click at [711, 394] on link "next" at bounding box center [712, 392] width 14 height 14
click at [622, 460] on td "4" at bounding box center [619, 461] width 18 height 16
type input "********"
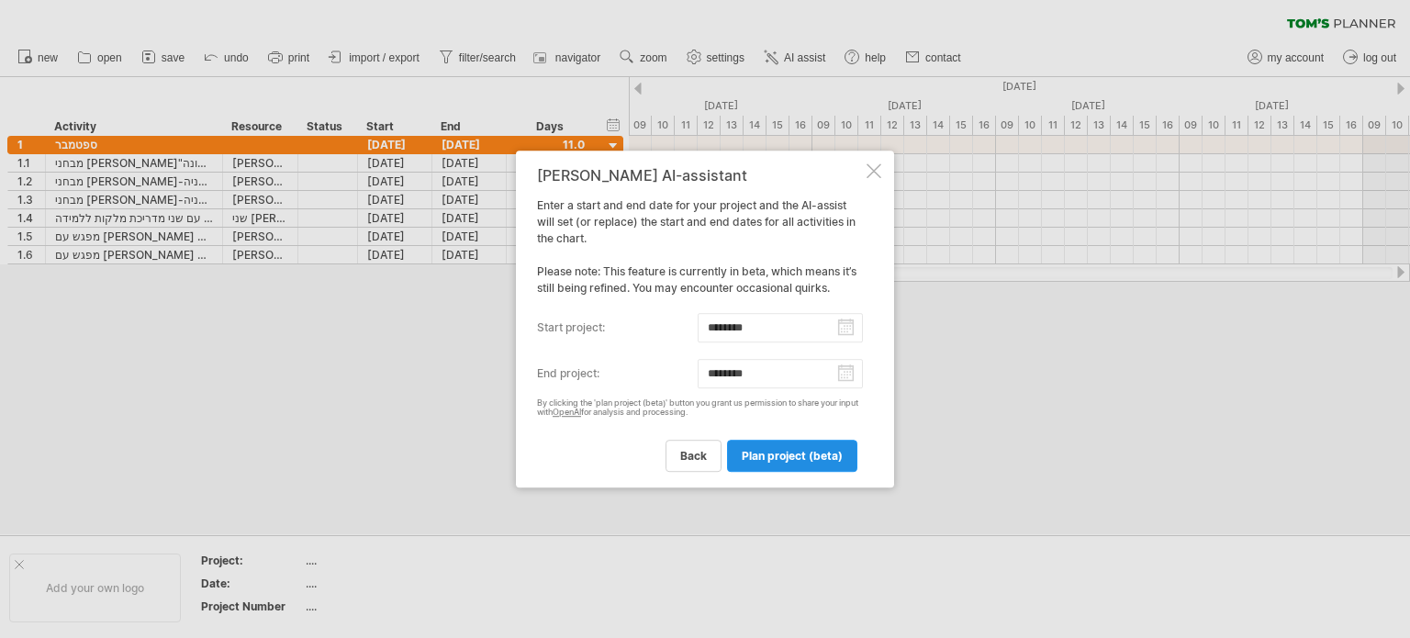
click at [766, 456] on span "plan project (beta)" at bounding box center [792, 456] width 101 height 14
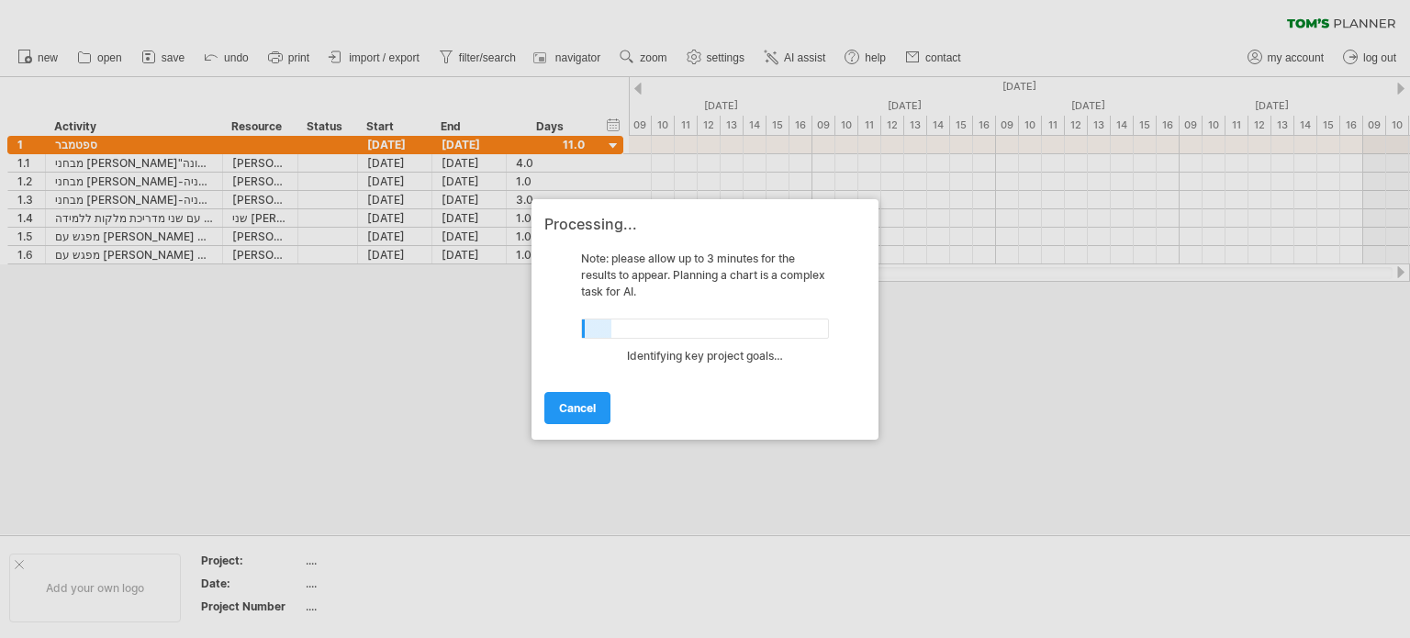
drag, startPoint x: 581, startPoint y: 409, endPoint x: 613, endPoint y: 169, distance: 241.7
click at [581, 409] on span "cancel" at bounding box center [577, 408] width 37 height 14
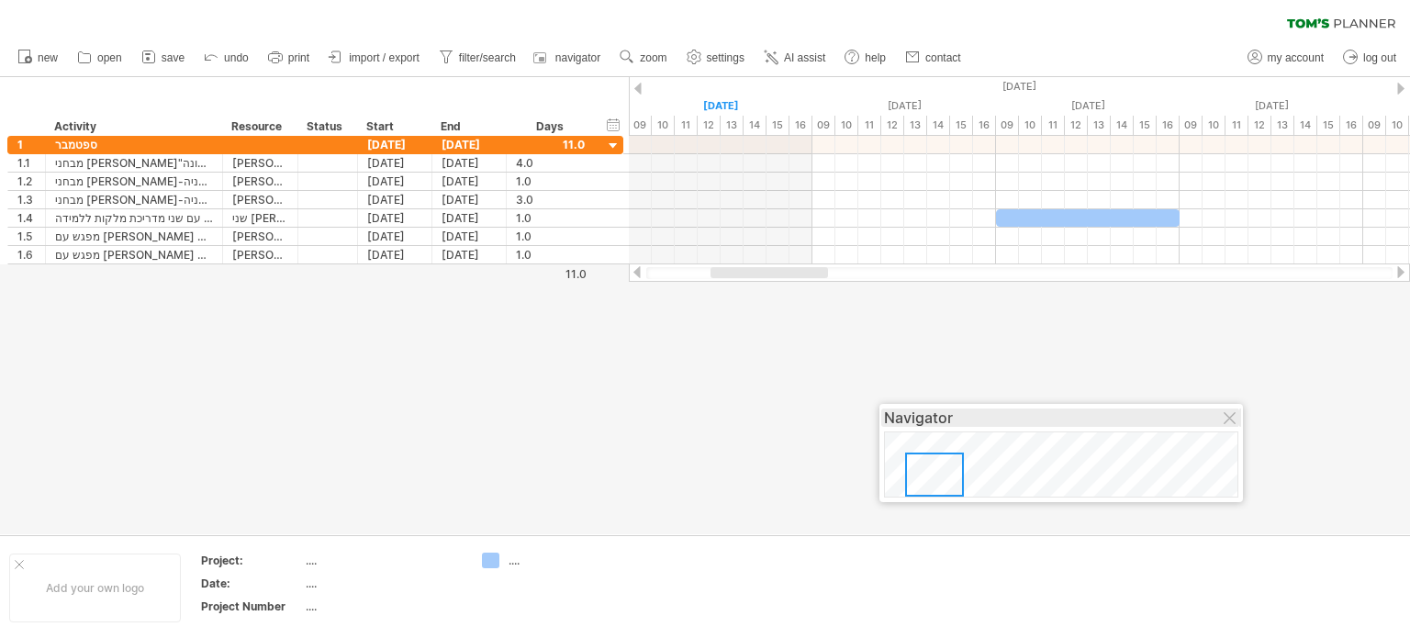
drag, startPoint x: 1355, startPoint y: 541, endPoint x: 1197, endPoint y: 393, distance: 216.3
click at [1197, 409] on div "Navigator" at bounding box center [1061, 418] width 354 height 18
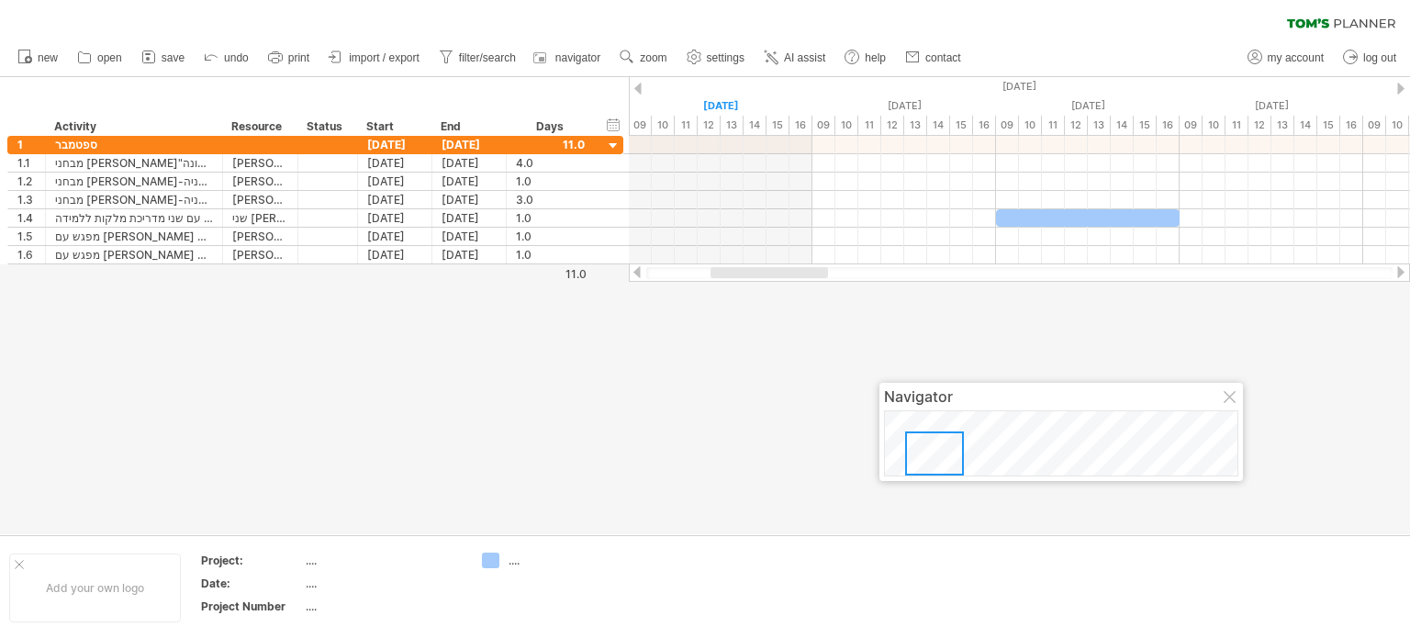
click at [1229, 397] on div at bounding box center [1231, 398] width 15 height 15
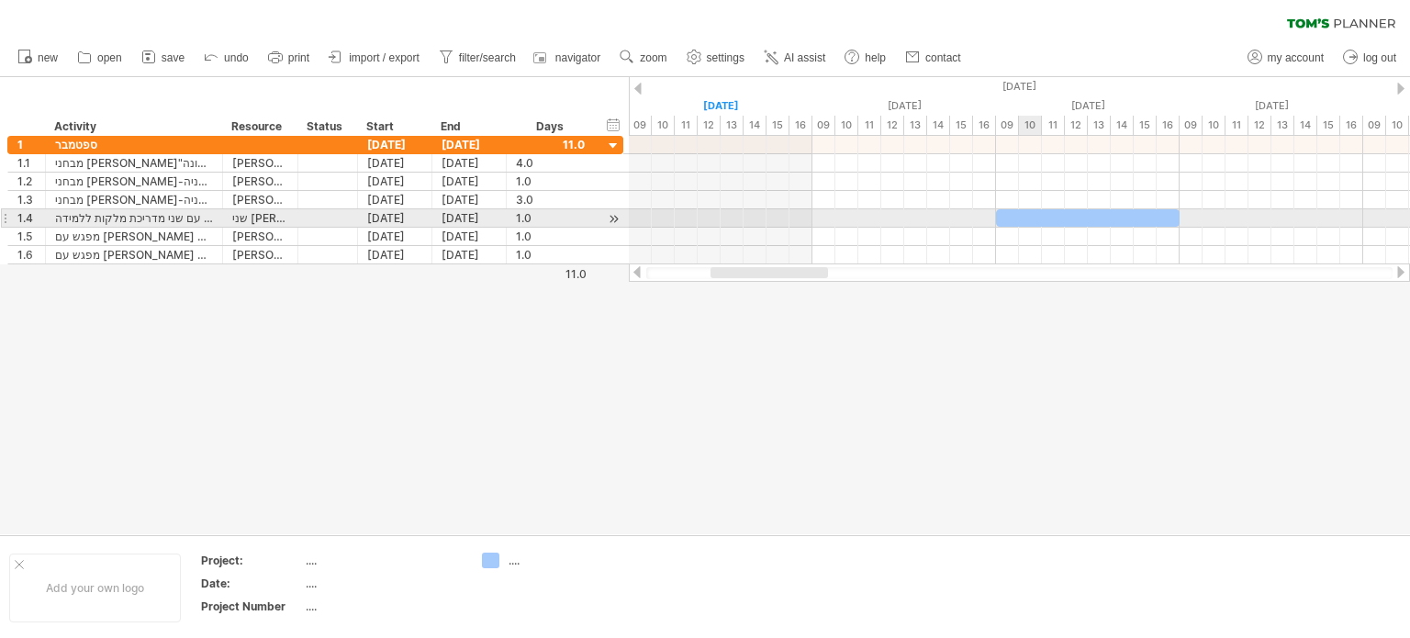
click at [1025, 214] on div at bounding box center [1088, 217] width 184 height 17
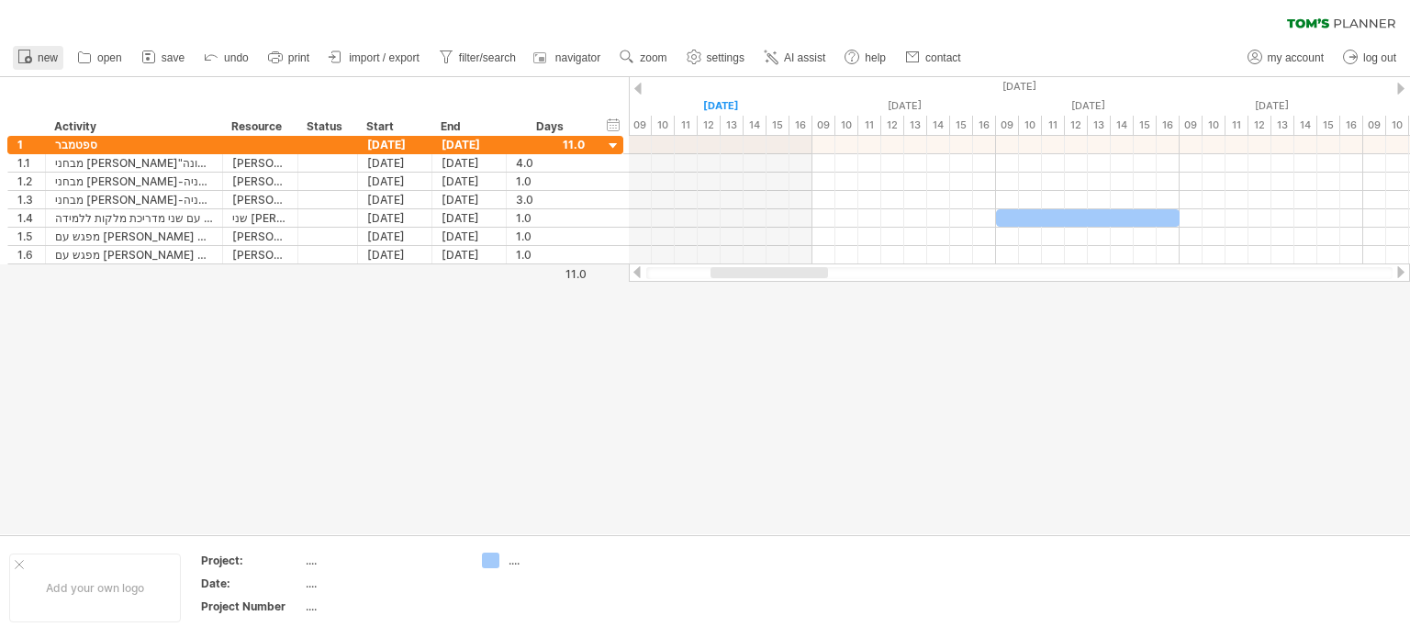
click at [39, 56] on span "new" at bounding box center [48, 57] width 20 height 13
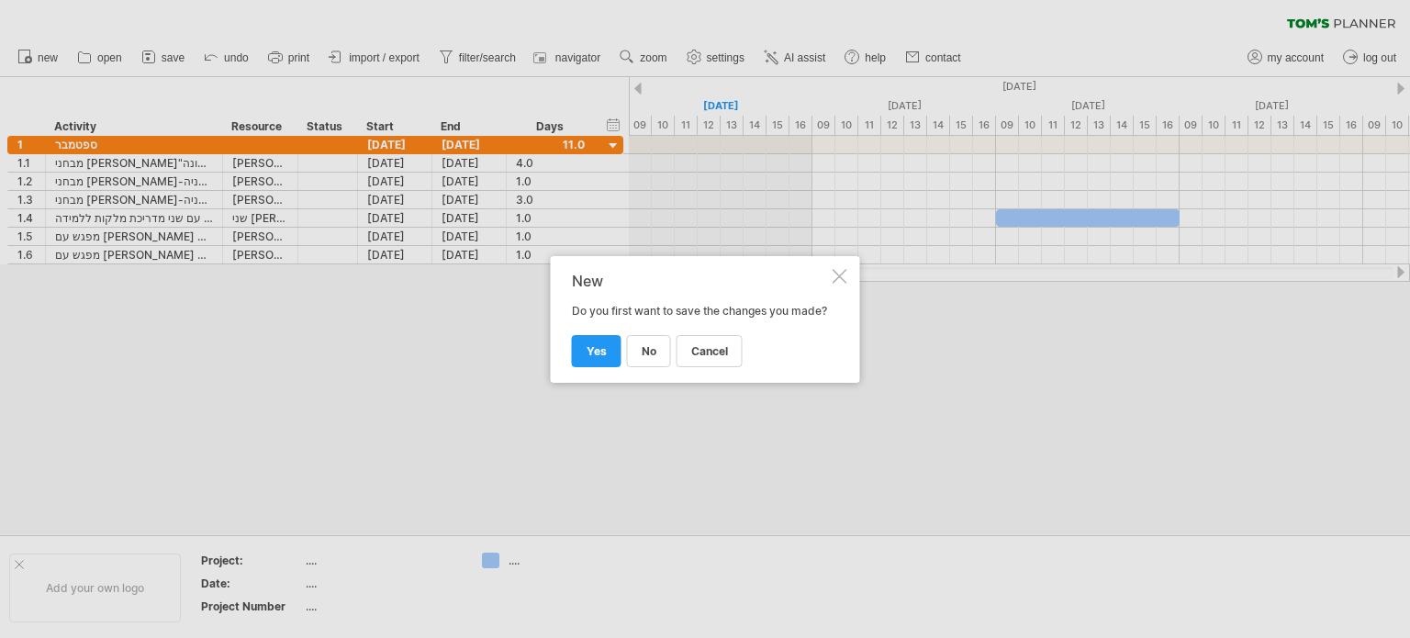
click at [840, 269] on div at bounding box center [840, 276] width 15 height 15
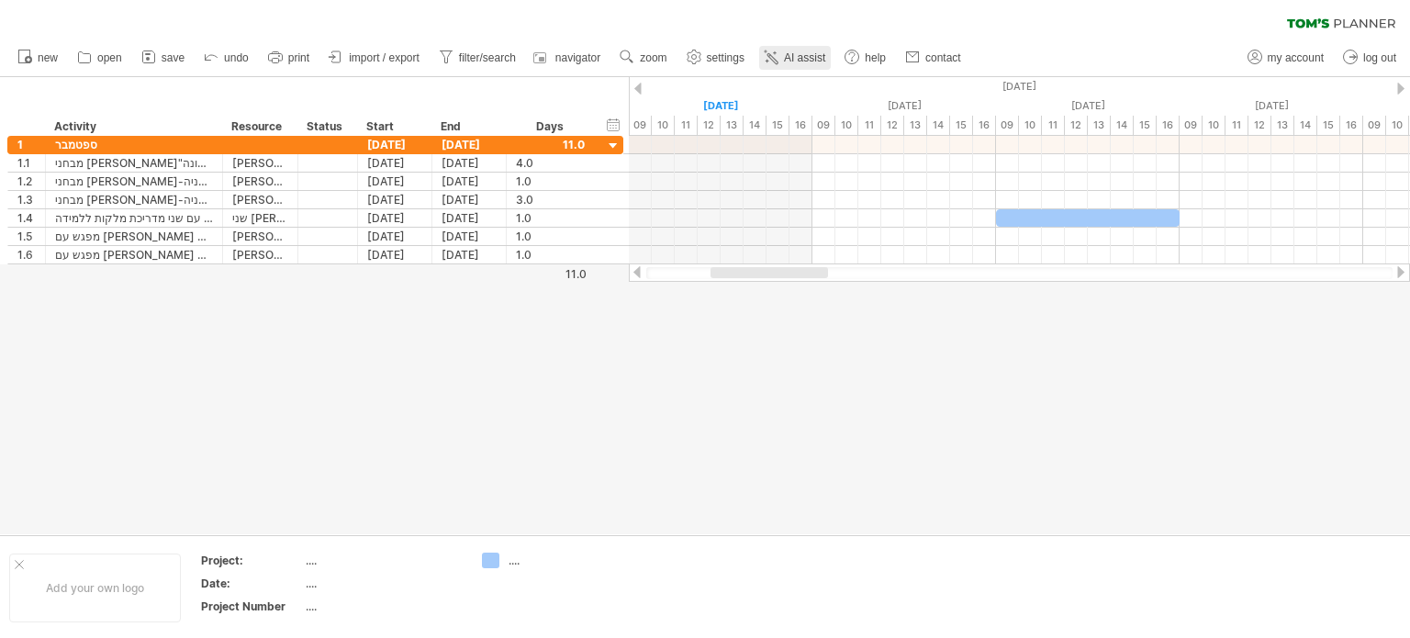
click at [800, 62] on span "AI assist" at bounding box center [804, 57] width 41 height 13
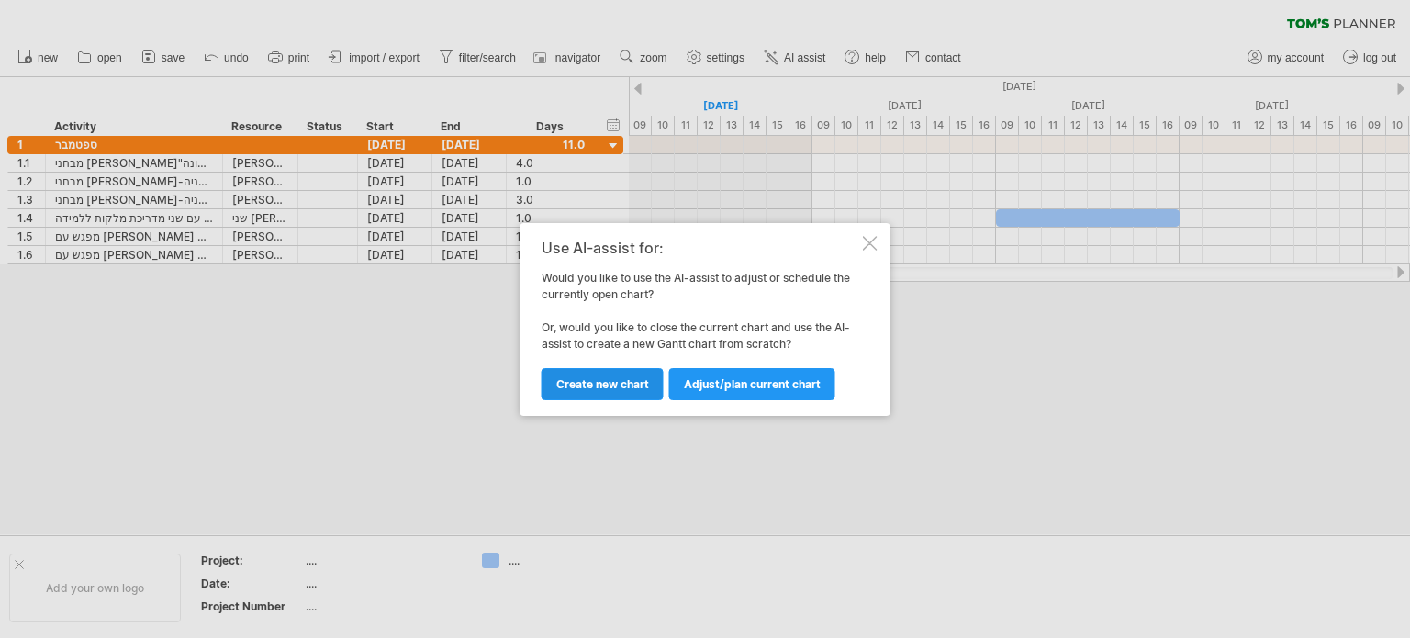
click at [631, 381] on span "Create new chart" at bounding box center [602, 384] width 93 height 14
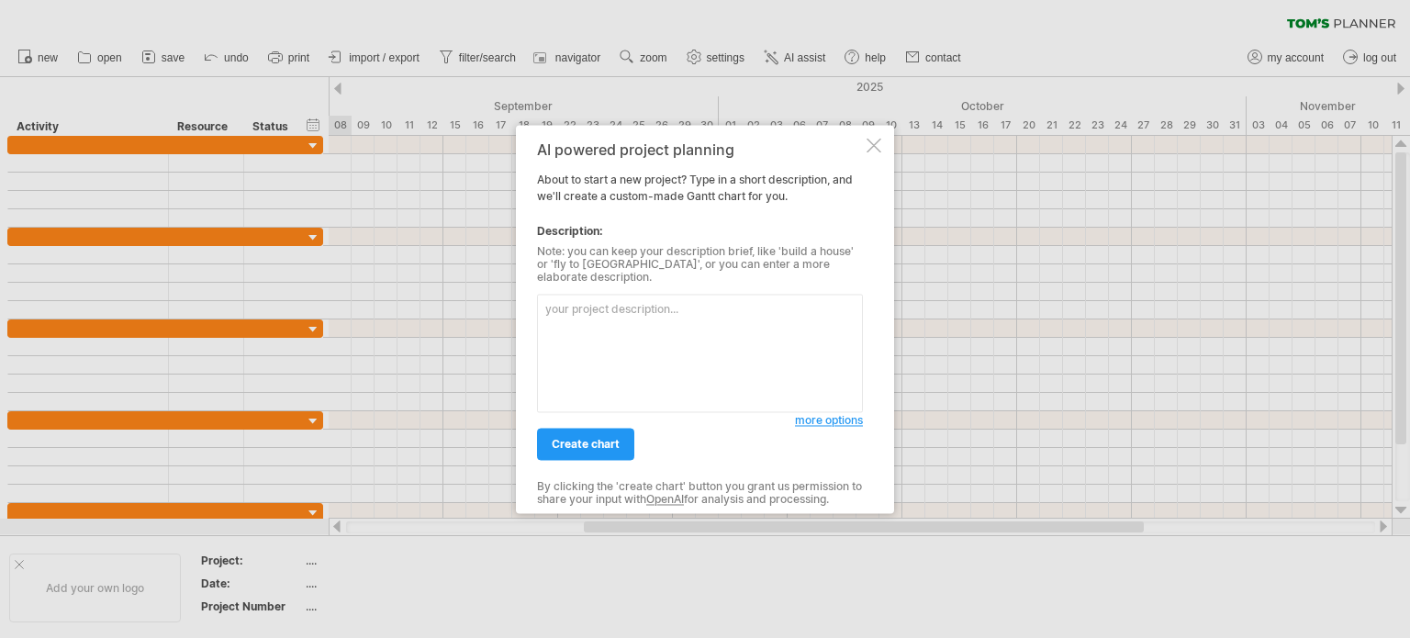
click at [578, 304] on textarea at bounding box center [700, 353] width 326 height 118
type textarea "מ"
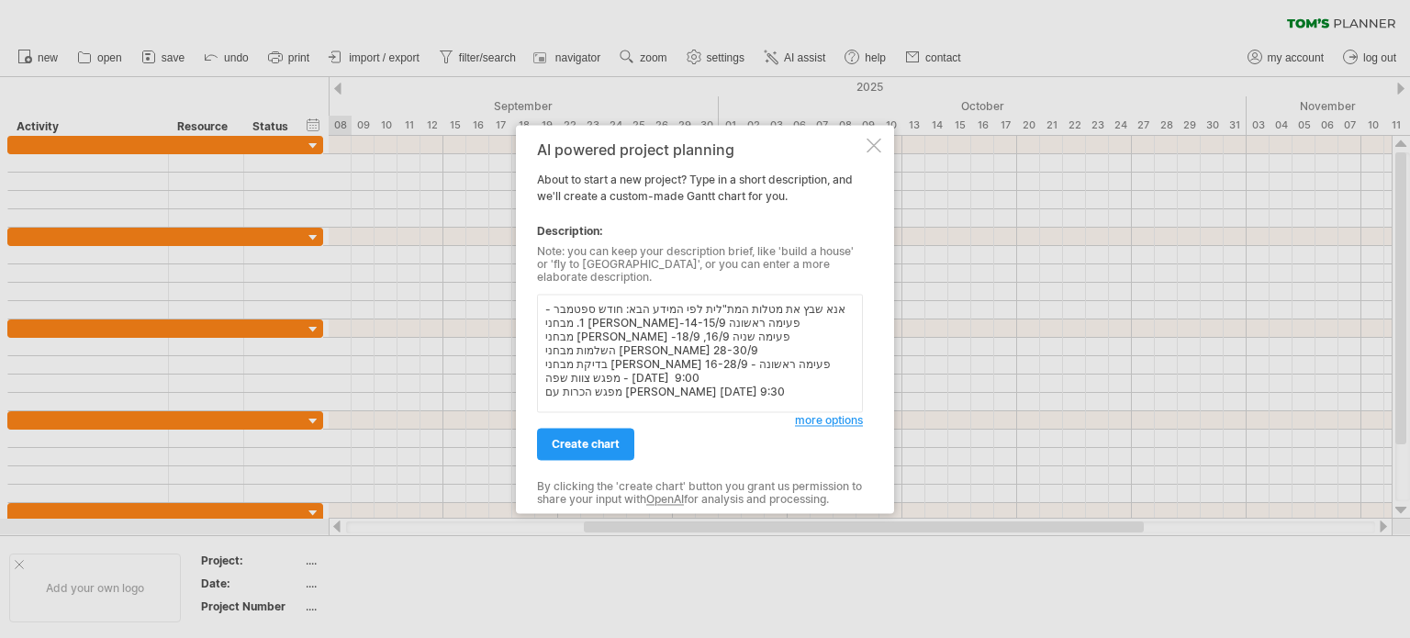
scroll to position [2, 0]
click at [582, 366] on textarea "אנא שבץ את מטלות המת"לית לפי המידע הבא: חודש ספטמבר - 1. מבחני [PERSON_NAME]-פע…" at bounding box center [700, 353] width 326 height 118
drag, startPoint x: 582, startPoint y: 366, endPoint x: 567, endPoint y: 411, distance: 47.3
click at [567, 411] on div "AI powered project planning About to start a new project? Type in a short descr…" at bounding box center [700, 318] width 326 height 355
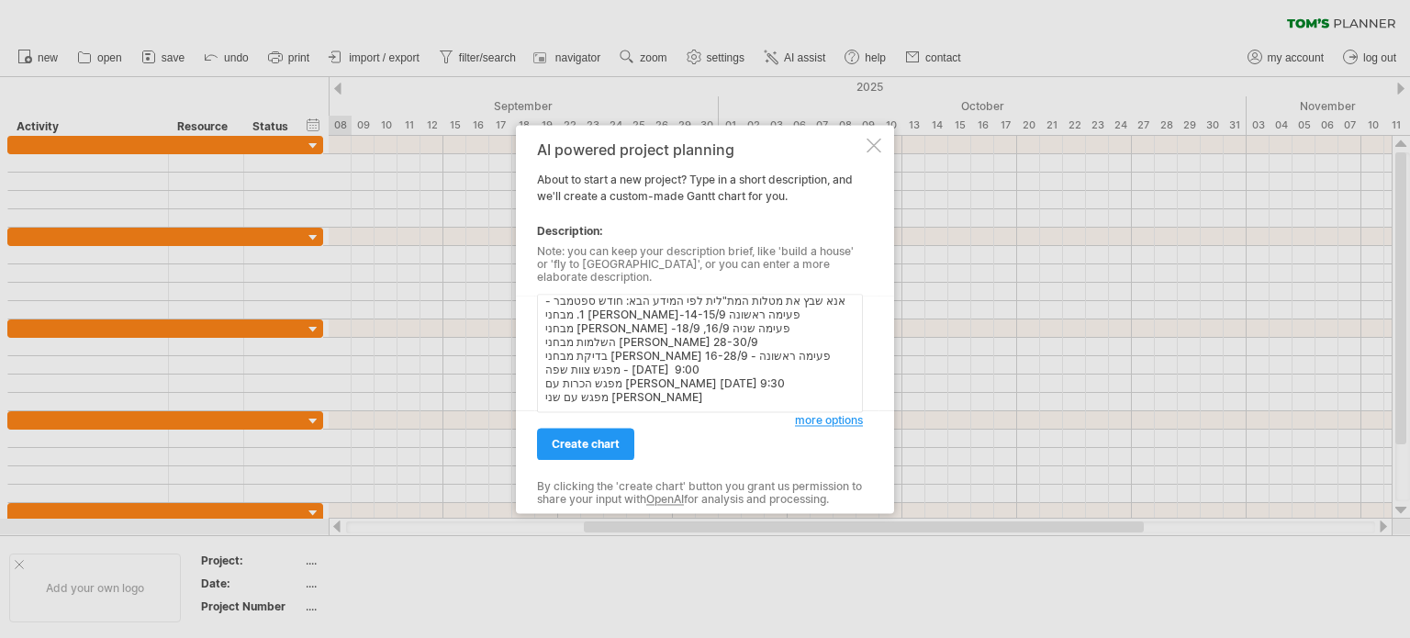
click at [573, 381] on textarea "אנא שבץ את מטלות המת"לית לפי המידע הבא: חודש ספטמבר - 1. מבחני [PERSON_NAME]-פע…" at bounding box center [700, 353] width 326 height 118
click at [580, 381] on textarea "אנא שבץ את מטלות המת"לית לפי המידע הבא: חודש ספטמבר - 1. מבחני [PERSON_NAME]-פע…" at bounding box center [700, 353] width 326 height 118
click at [630, 391] on textarea "אנא שבץ את מטלות המת"לית לפי המידע הבא: חודש ספטמבר - 1. מבחני [PERSON_NAME]-פע…" at bounding box center [700, 353] width 326 height 118
click at [627, 394] on textarea "אנא שבץ את מטלות המת"לית לפי המידע הבא: חודש ספטמבר - 1. מבחני [PERSON_NAME]-פע…" at bounding box center [700, 353] width 326 height 118
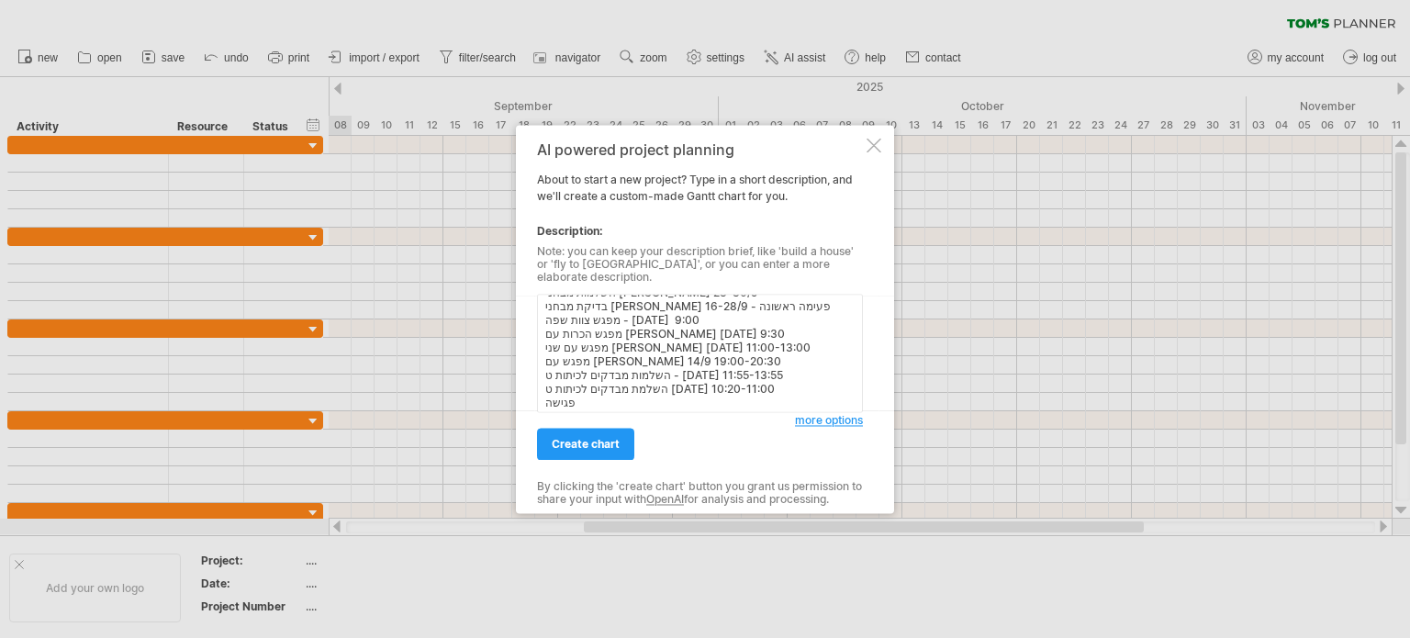
click at [623, 385] on textarea "אנא שבץ את מטלות המת"לית לפי המידע הבא: חודש ספטמבר - 1. מבחני [PERSON_NAME]-פע…" at bounding box center [700, 353] width 326 height 118
click at [600, 393] on textarea "אנא שבץ את מטלות המת"לית לפי המידע הבא: חודש ספטמבר - 1. מבחני [PERSON_NAME]-פע…" at bounding box center [700, 353] width 326 height 118
drag, startPoint x: 579, startPoint y: 385, endPoint x: 601, endPoint y: 382, distance: 22.2
click at [601, 382] on textarea "אנא שבץ את מטלות המת"לית לפי המידע הבא: חודש ספטמבר - 1. מבחני [PERSON_NAME]-פע…" at bounding box center [700, 353] width 326 height 118
click at [690, 395] on textarea "אנא שבץ את מטלות המת"לית לפי המידע הבא: חודש ספטמבר - 1. מבחני [PERSON_NAME]-פע…" at bounding box center [700, 353] width 326 height 118
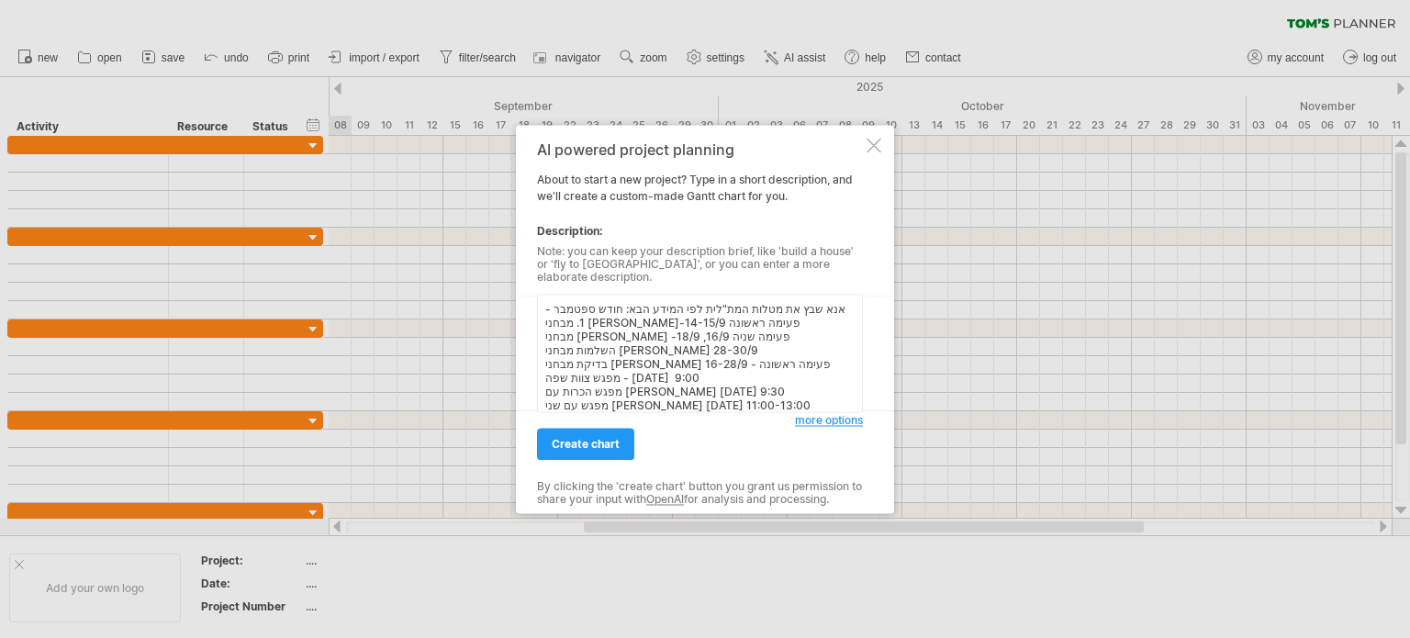
scroll to position [79, 0]
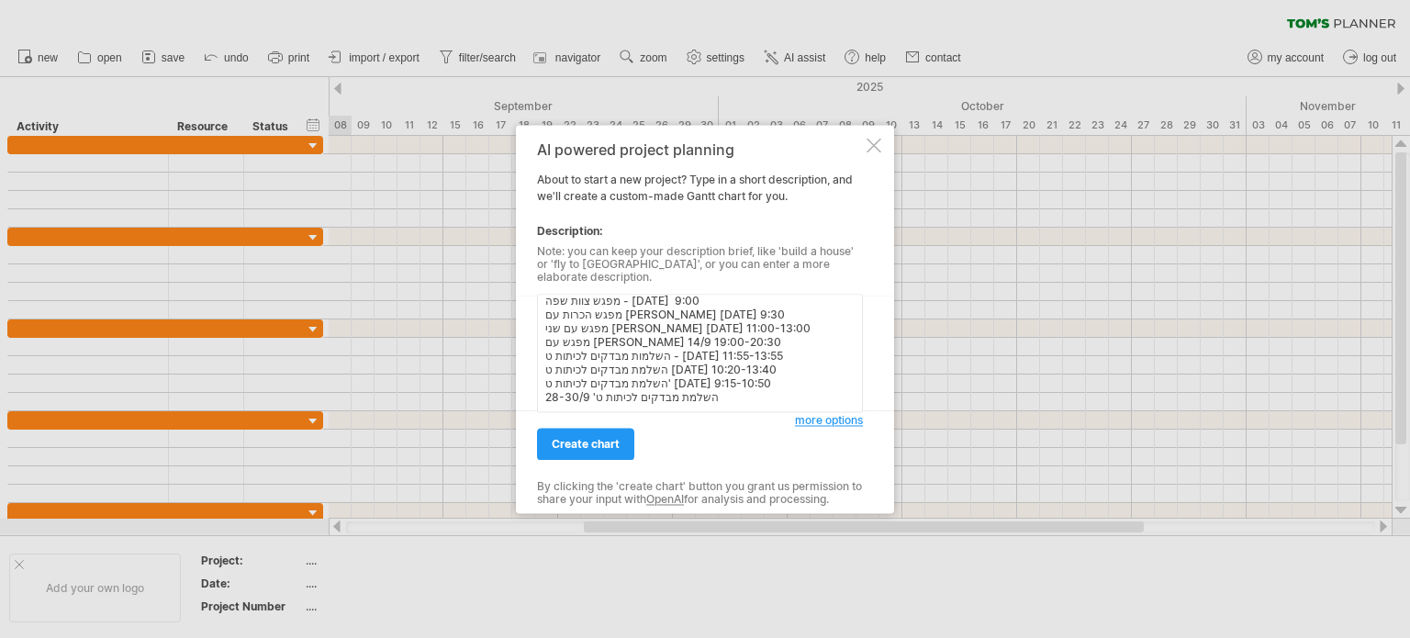
click at [741, 393] on textarea "אנא שבץ את מטלות המת"לית לפי המידע הבא: חודש ספטמבר - 1. מבחני [PERSON_NAME]-פע…" at bounding box center [700, 353] width 326 height 118
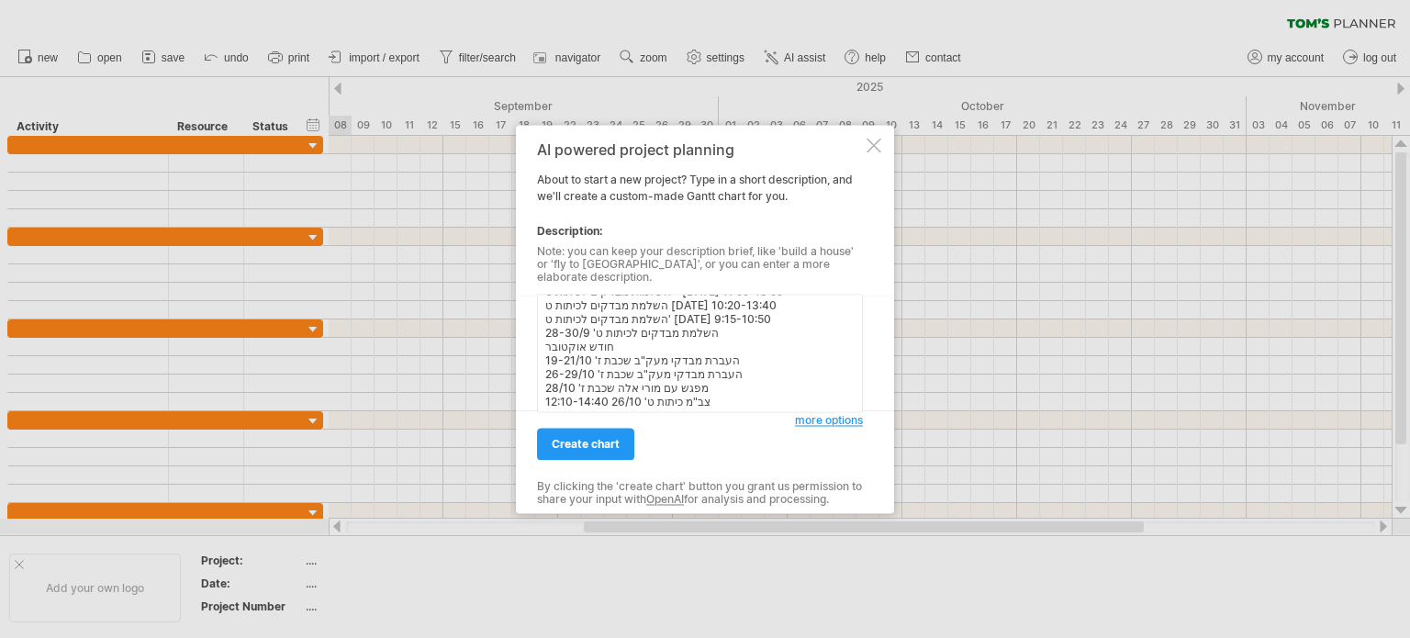
scroll to position [155, 0]
click at [713, 365] on textarea "אנא שבץ את מטלות המת"לית לפי המידע הבא: חודש ספטמבר - 1. מבחני [PERSON_NAME]-פע…" at bounding box center [700, 353] width 326 height 118
click at [716, 396] on textarea "אנא שבץ את מטלות המת"לית לפי המידע הבא: חודש ספטמבר - 1. מבחני [PERSON_NAME]-פע…" at bounding box center [700, 353] width 326 height 118
click at [731, 381] on textarea "אנא שבץ את מטלות המת"לית לפי המידע הבא: חודש ספטמבר - 1. מבחני [PERSON_NAME]-פע…" at bounding box center [700, 353] width 326 height 118
click at [698, 366] on textarea "אנא שבץ את מטלות המת"לית לפי המידע הבא: חודש ספטמבר - 1. מבחני [PERSON_NAME]-פע…" at bounding box center [700, 353] width 326 height 118
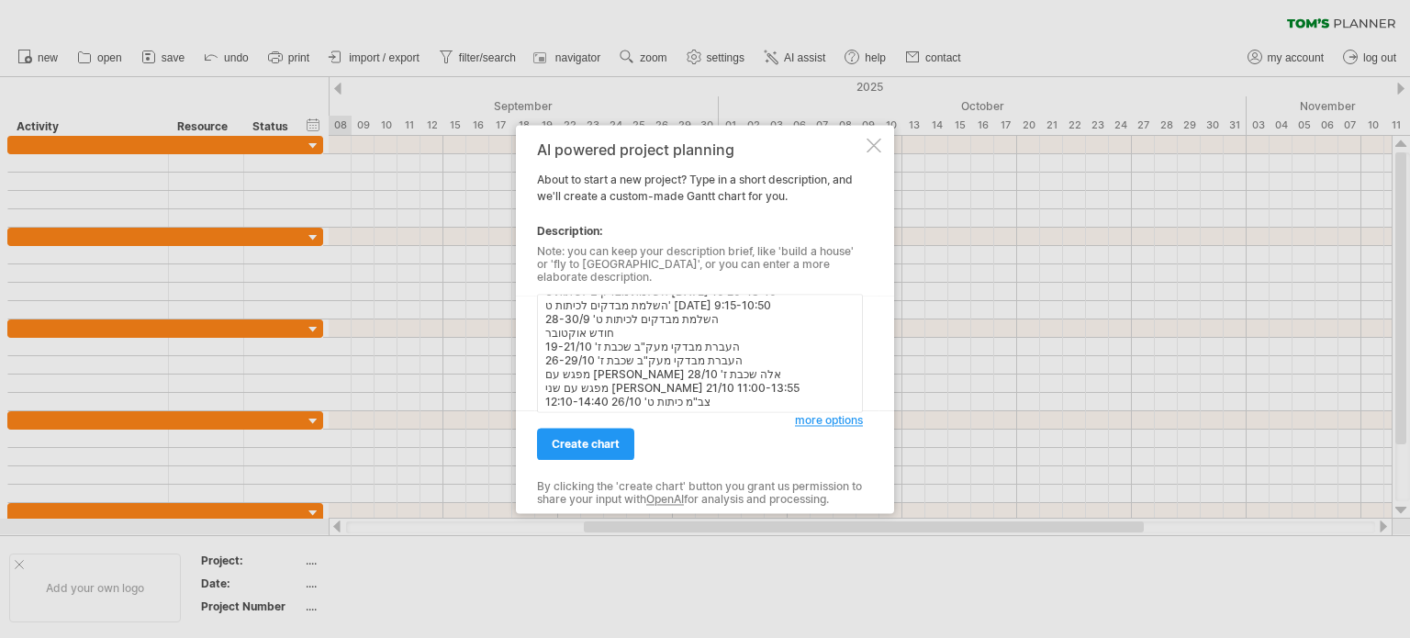
click at [726, 359] on textarea "אנא שבץ את מטלות המת"לית לפי המידע הבא: חודש ספטמבר - 1. מבחני [PERSON_NAME]-פע…" at bounding box center [700, 353] width 326 height 118
type textarea "אנא שבץ את מטלות המת"לית לפי המידע הבא: חודש ספטמבר - 1. מבחני [PERSON_NAME]-פע…"
click at [565, 437] on span "create chart" at bounding box center [586, 444] width 68 height 14
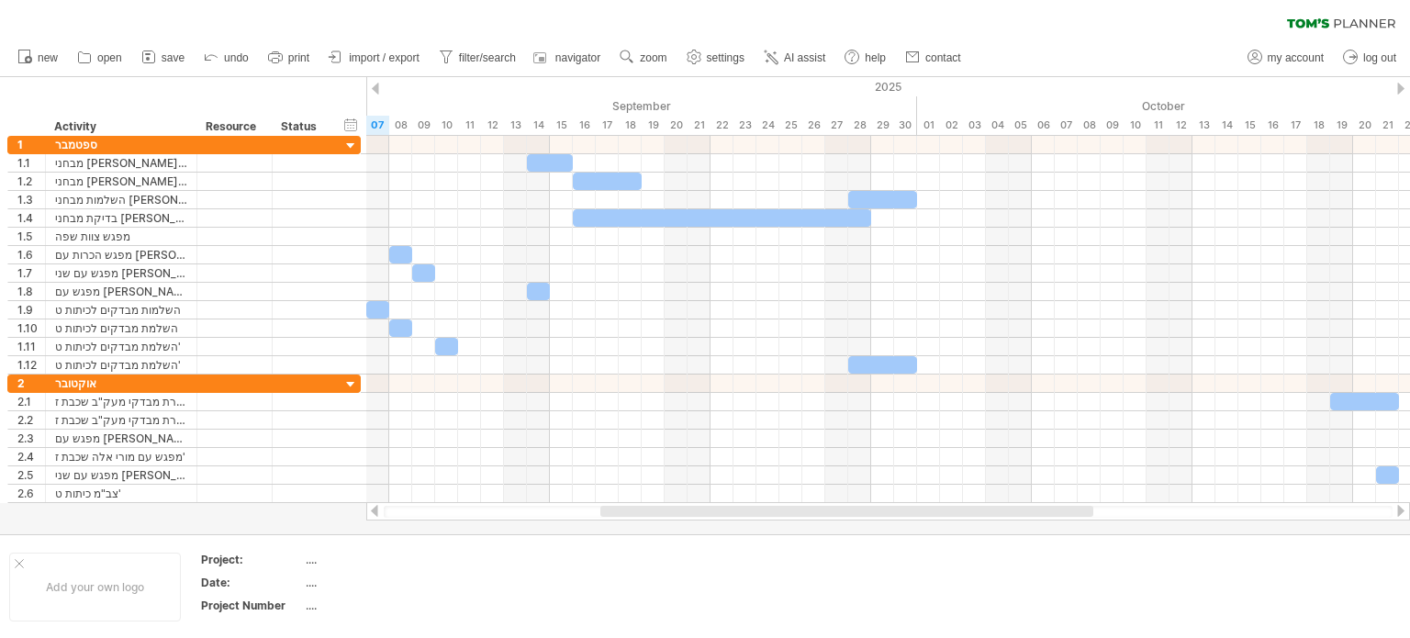
click at [523, 20] on div "clear filter reapply filter" at bounding box center [705, 19] width 1410 height 39
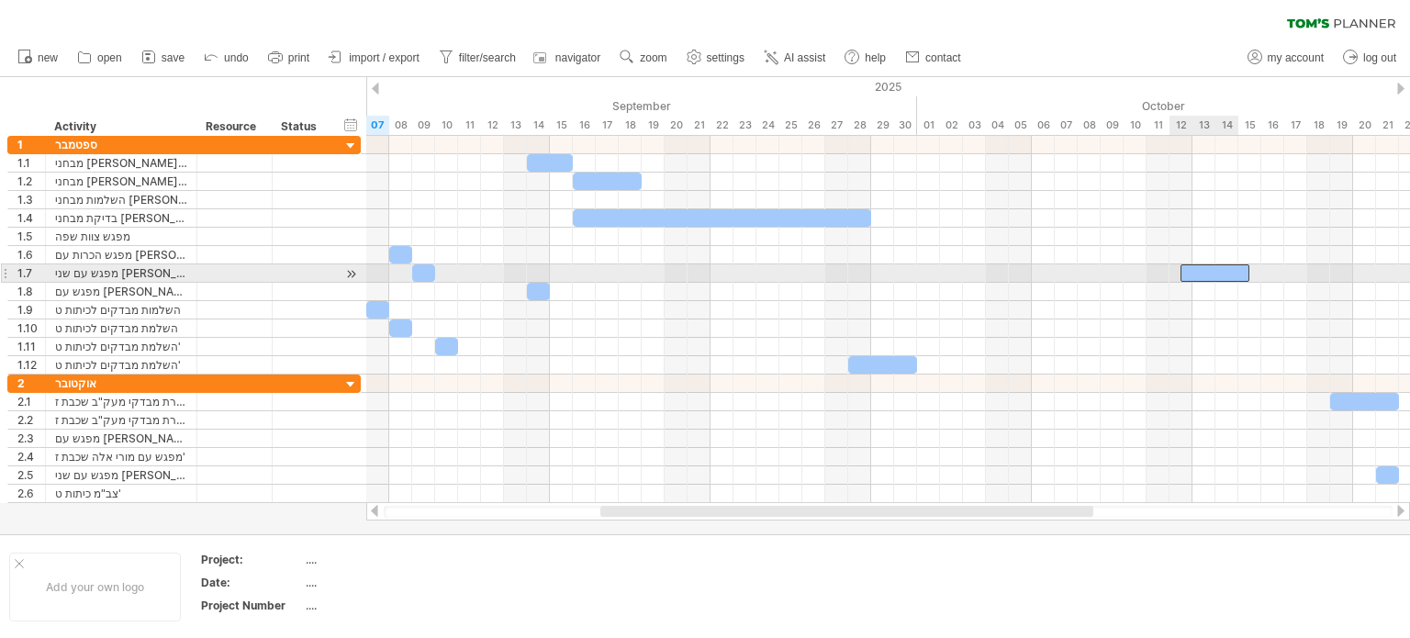
drag, startPoint x: 0, startPoint y: 131, endPoint x: 1226, endPoint y: 304, distance: 1238.5
